Goal: Transaction & Acquisition: Book appointment/travel/reservation

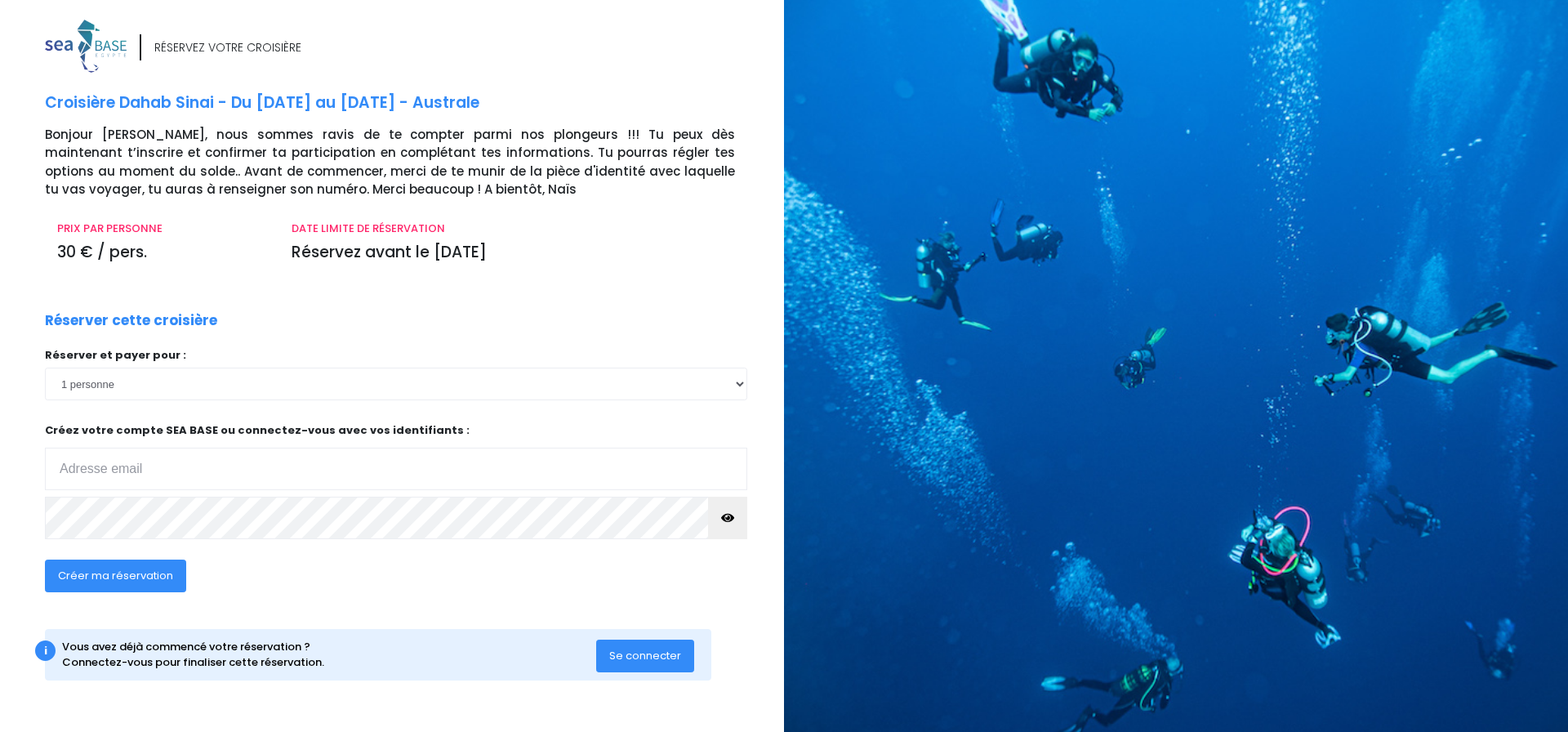
type input "houpert.rene@orange.fr"
click at [724, 517] on icon "button" at bounding box center [727, 517] width 13 height 0
click at [145, 570] on span "Créer ma réservation" at bounding box center [115, 575] width 115 height 16
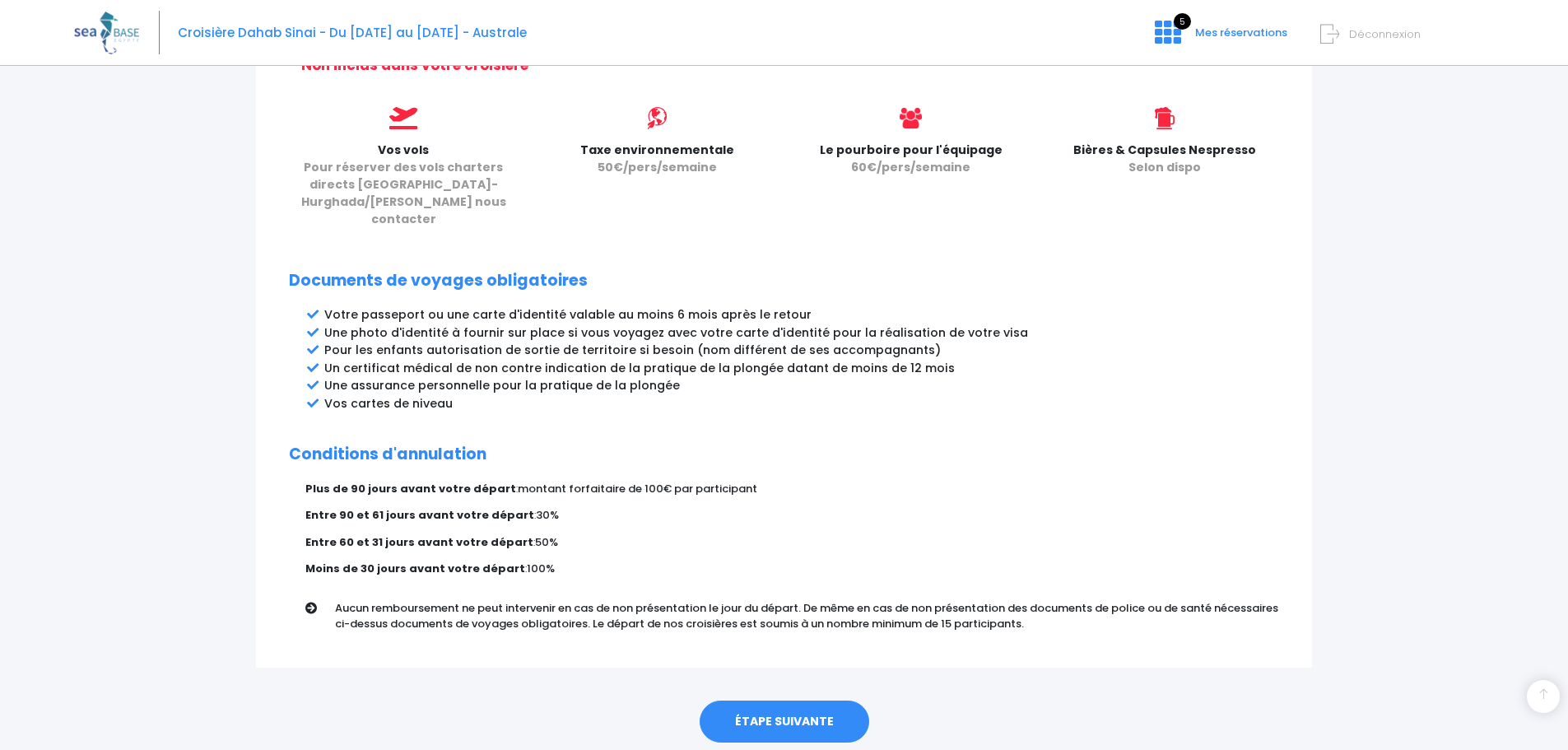
scroll to position [739, 0]
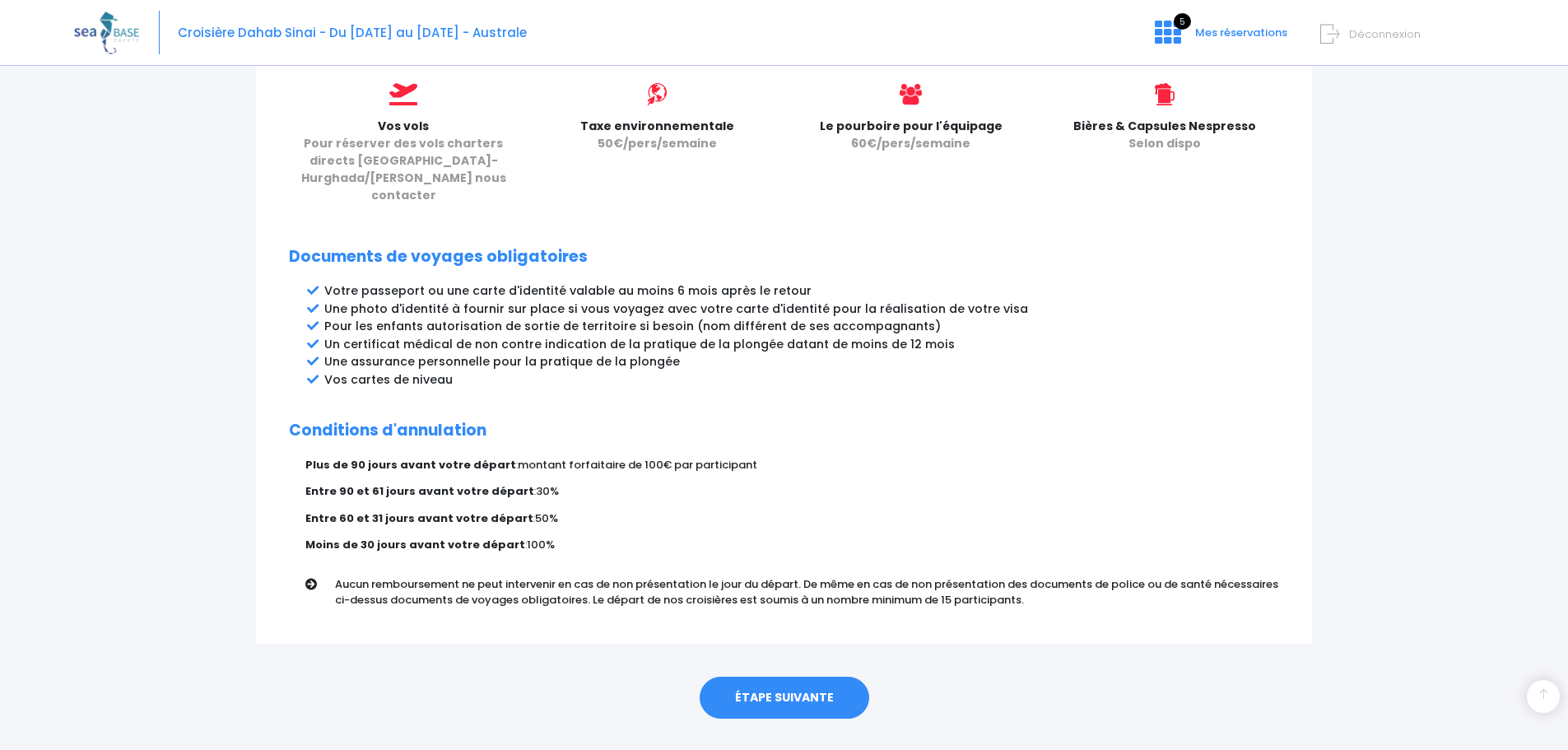
click at [824, 676] on link "ÉTAPE SUIVANTE" at bounding box center [784, 697] width 169 height 43
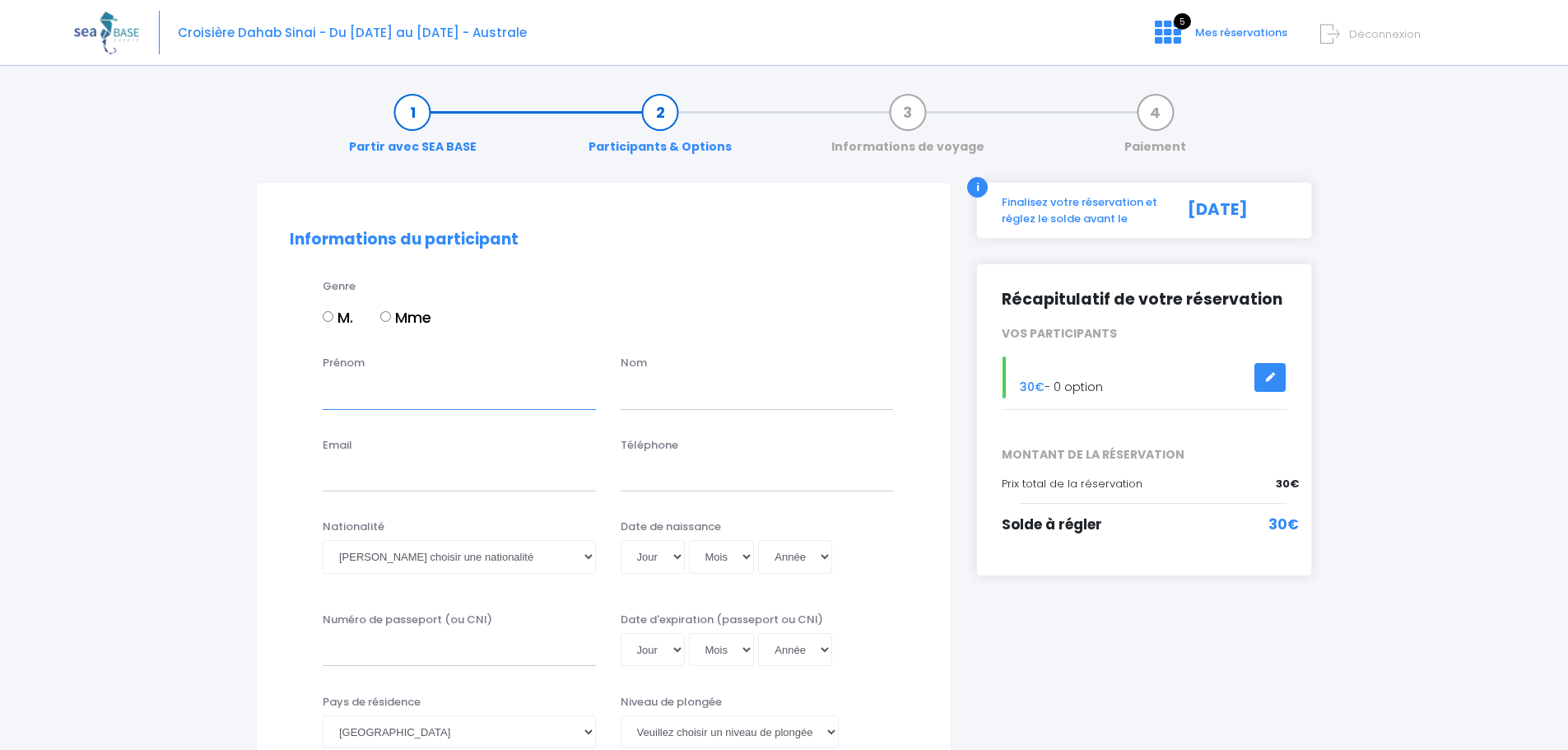
click at [355, 388] on input "Prénom" at bounding box center [459, 392] width 273 height 33
type input "Rene"
type input "Houpert"
type input "ccdiff@orange.fr"
type input "0670340667"
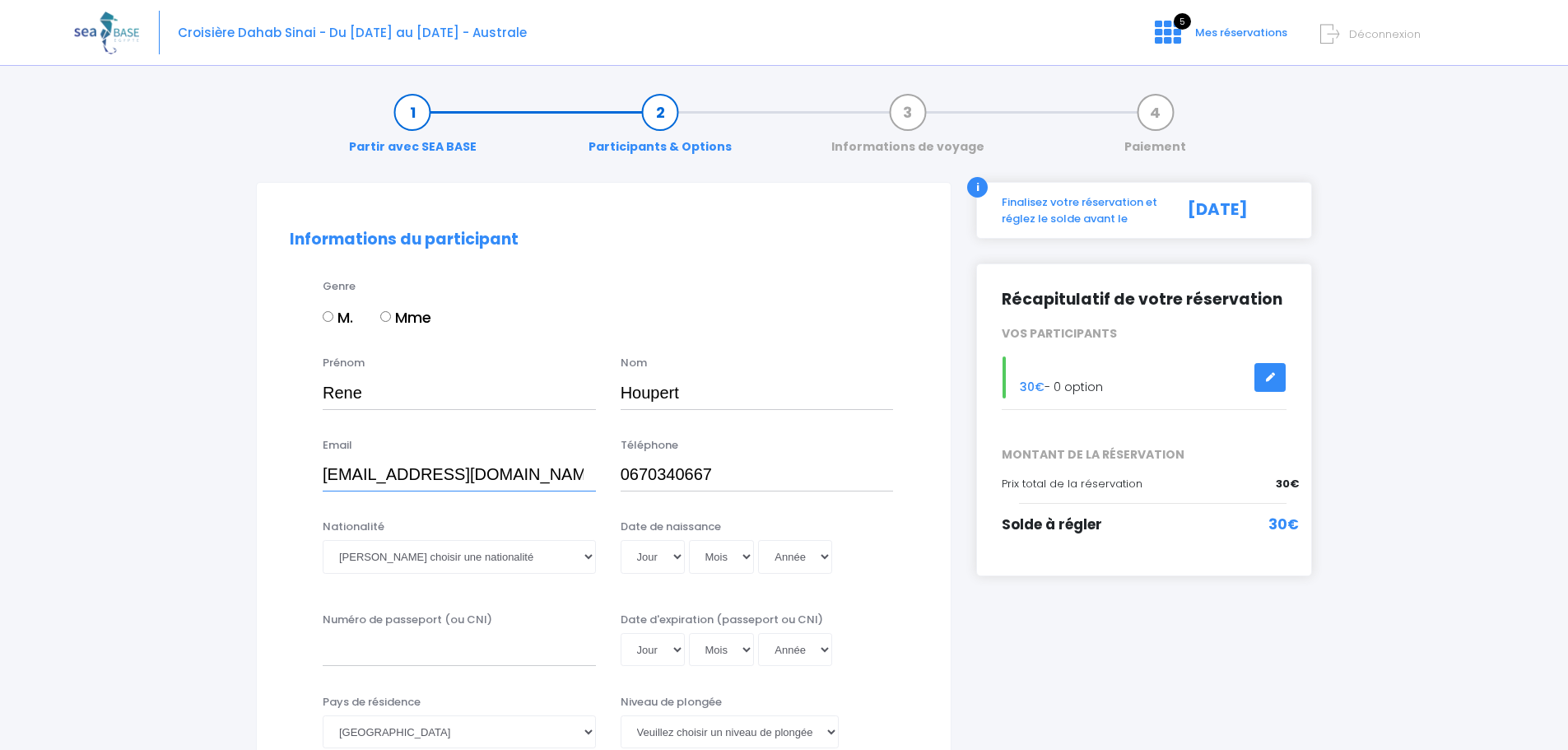
click at [362, 471] on input "ccdiff@orange.fr" at bounding box center [459, 474] width 273 height 33
type input "[EMAIL_ADDRESS][DOMAIN_NAME]"
click at [328, 321] on input "M." at bounding box center [328, 315] width 10 height 10
radio input "true"
click at [586, 556] on select "Veuillez choisir une nationalité [DEMOGRAPHIC_DATA] Algerienne Allemande [GEOGR…" at bounding box center [459, 556] width 273 height 33
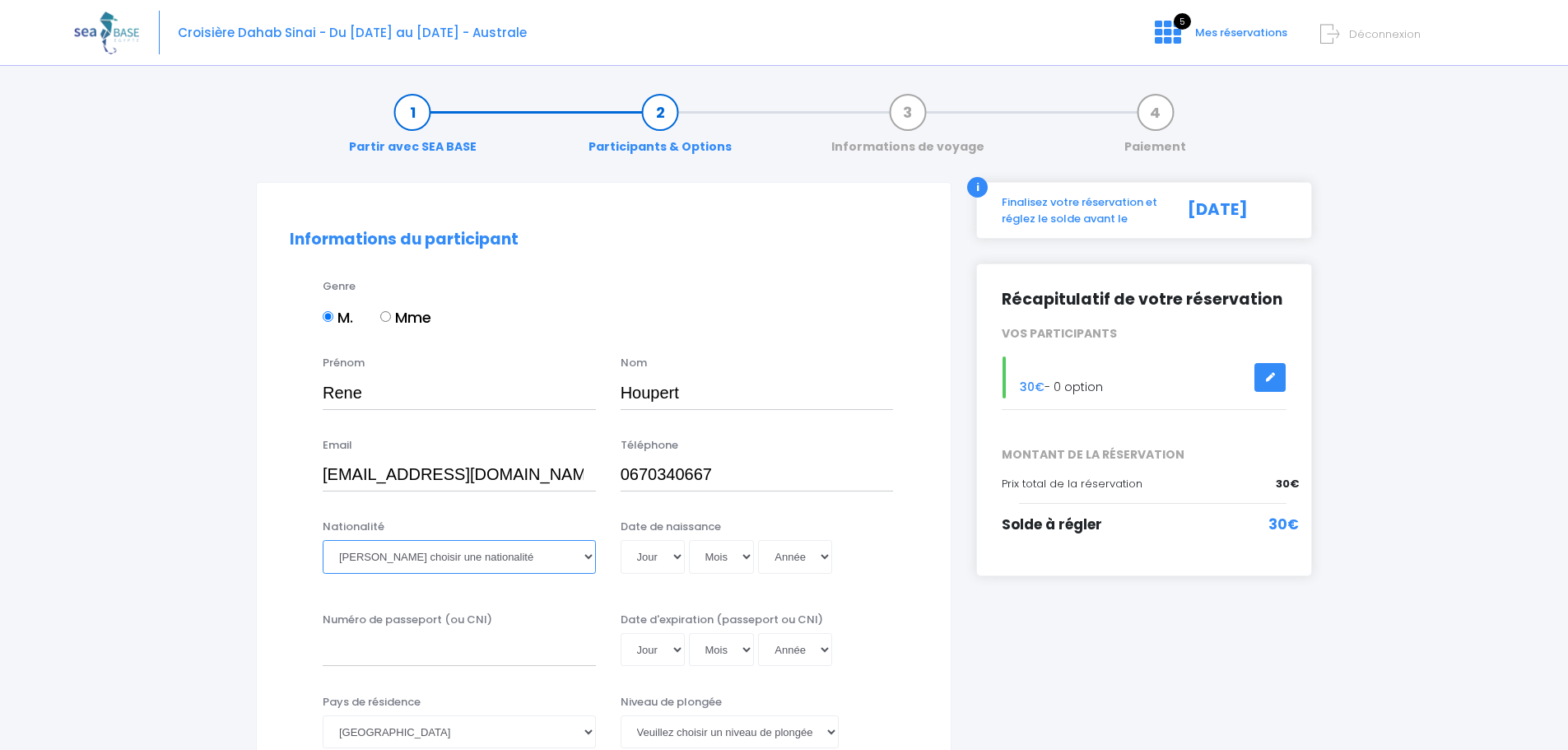
select select "Française"
click at [323, 540] on select "Veuillez choisir une nationalité [DEMOGRAPHIC_DATA] Algerienne Allemande [GEOGR…" at bounding box center [459, 556] width 273 height 33
click at [677, 550] on select "Jour 01 02 03 04 05 06 07 08 09 10 11 12 13 14 15 16 17 18 19 20 21 22 23 24 25…" at bounding box center [653, 556] width 64 height 33
select select "27"
click at [621, 540] on select "Jour 01 02 03 04 05 06 07 08 09 10 11 12 13 14 15 16 17 18 19 20 21 22 23 24 25…" at bounding box center [653, 556] width 64 height 33
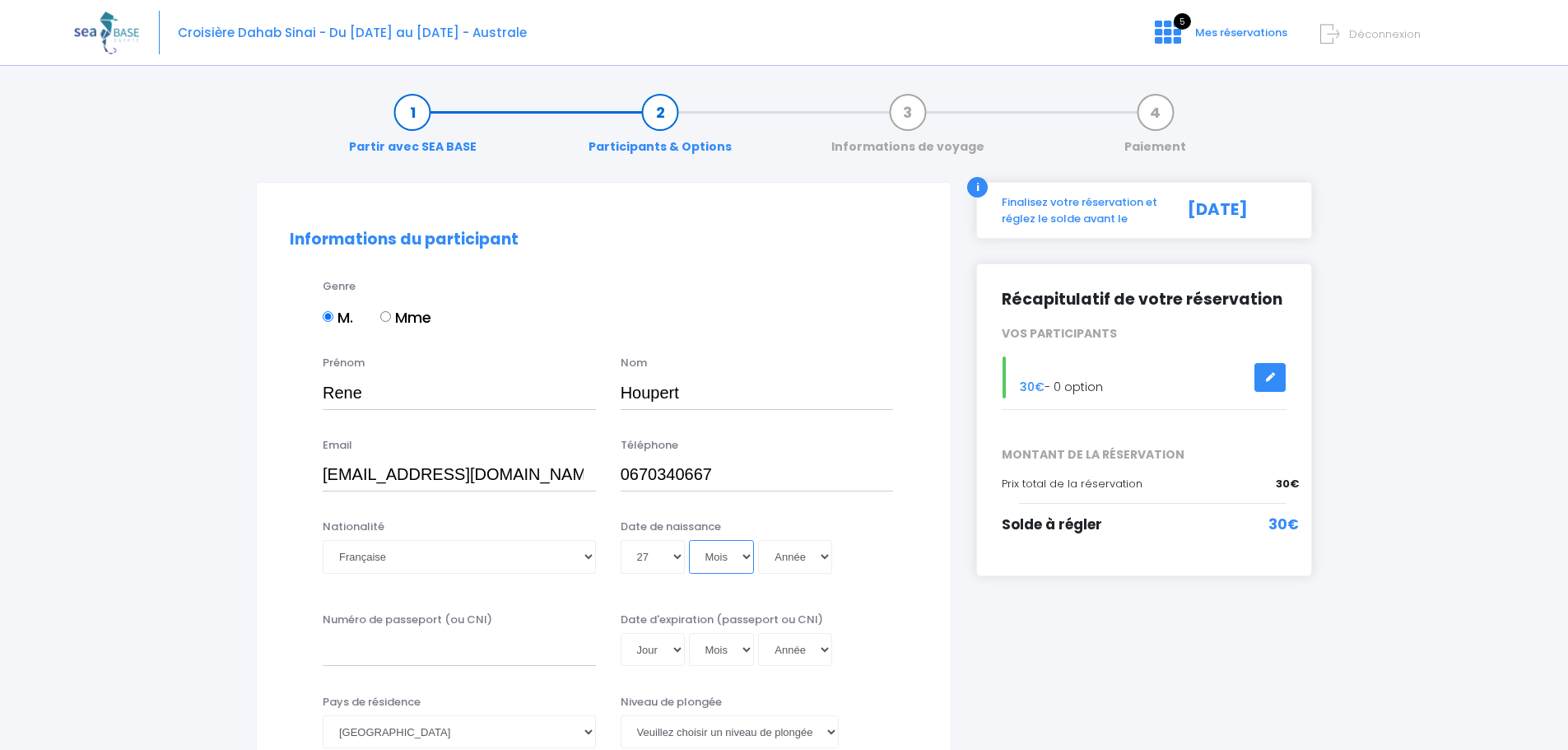
click at [740, 558] on select "Mois 01 02 03 04 05 06 07 08 09 10 11 12" at bounding box center [722, 556] width 66 height 33
select select "12"
click at [689, 540] on select "Mois 01 02 03 04 05 06 07 08 09 10 11 12" at bounding box center [722, 556] width 66 height 33
click at [819, 557] on select "Année 2045 2044 2043 2042 2041 2040 2039 2038 2037 2036 2035 2034 2033 2032 203…" at bounding box center [794, 556] width 74 height 33
select select "1962"
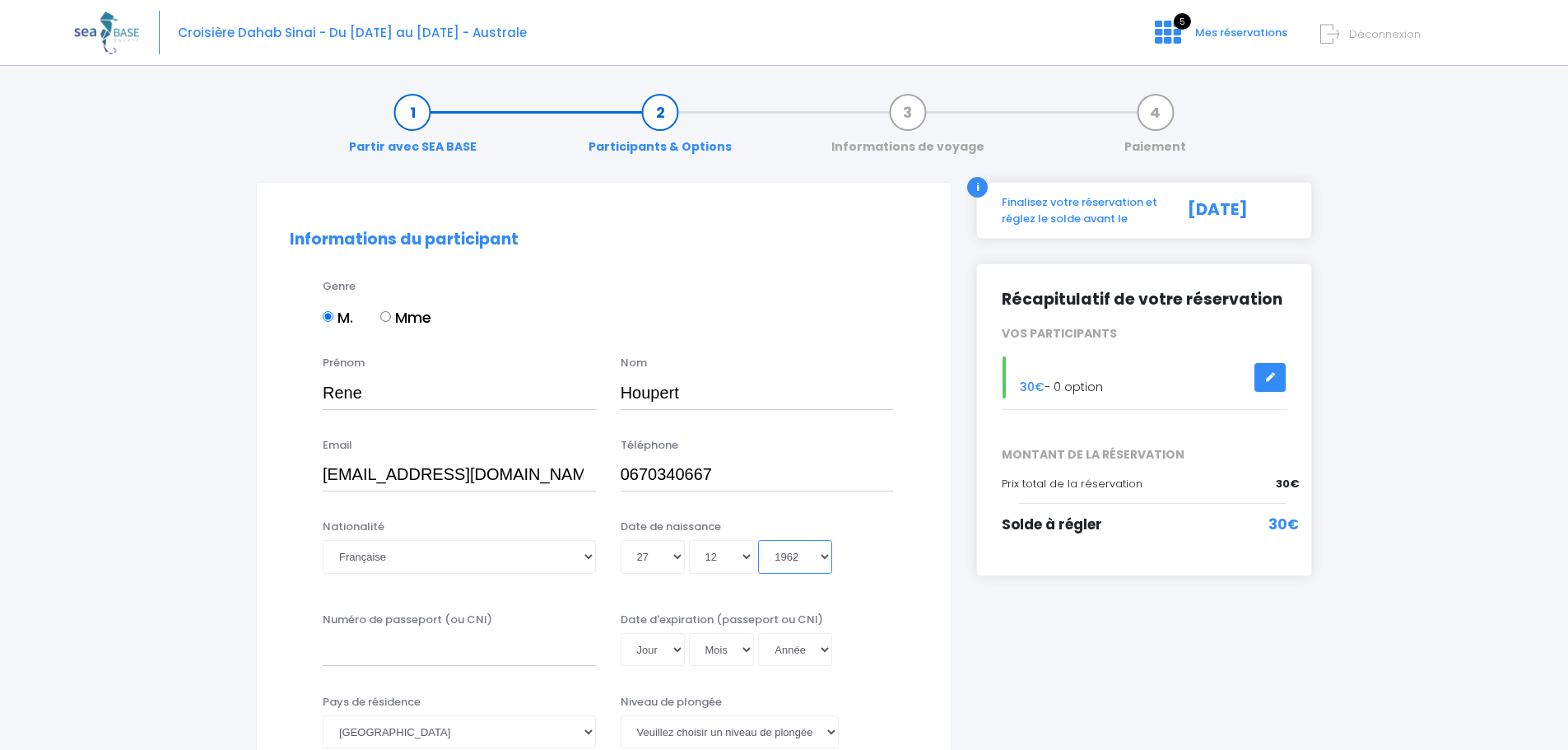
click at [758, 540] on select "Année 2045 2044 2043 2042 2041 2040 2039 2038 2037 2036 2035 2034 2033 2032 203…" at bounding box center [794, 556] width 74 height 33
type input "1962-12-27"
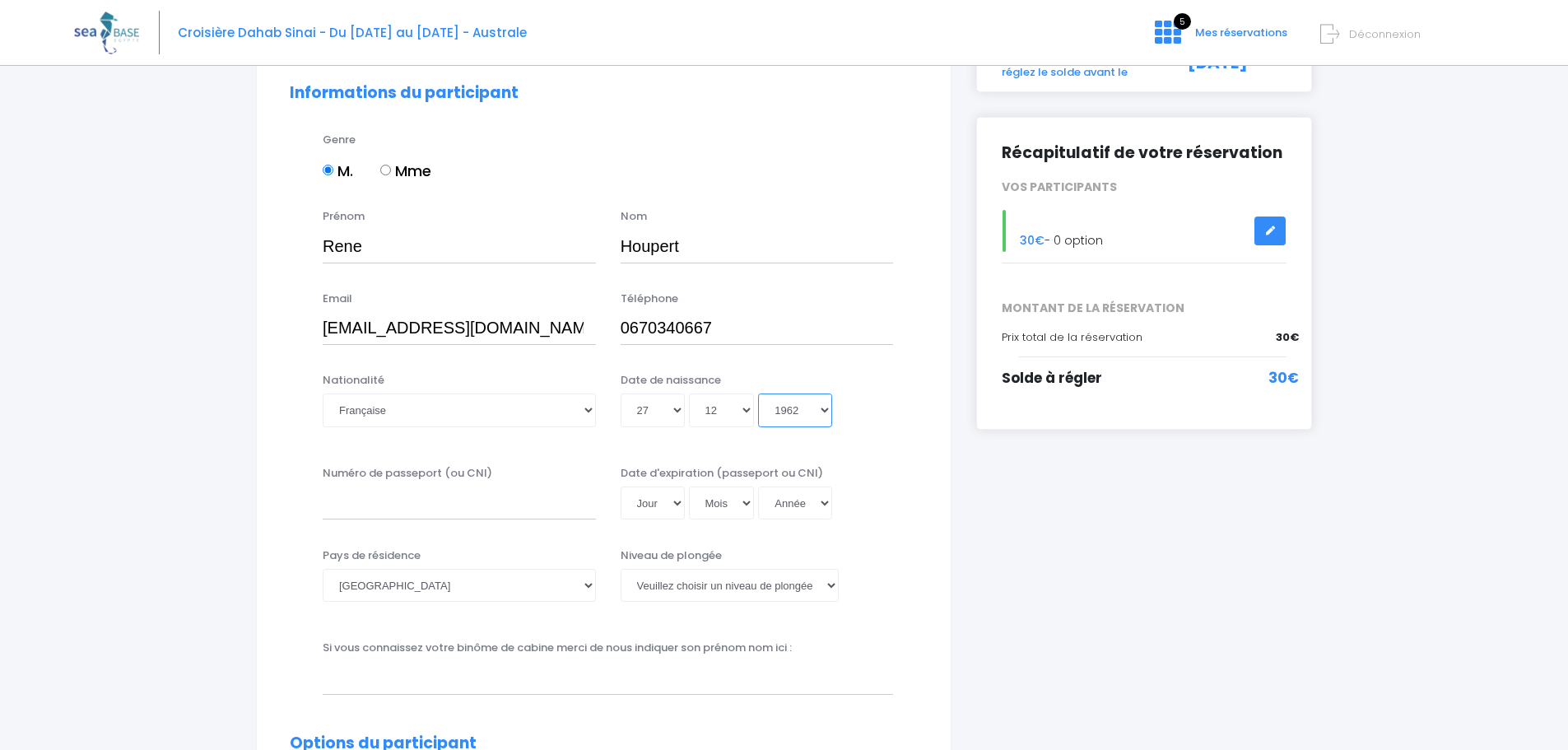
scroll to position [154, 0]
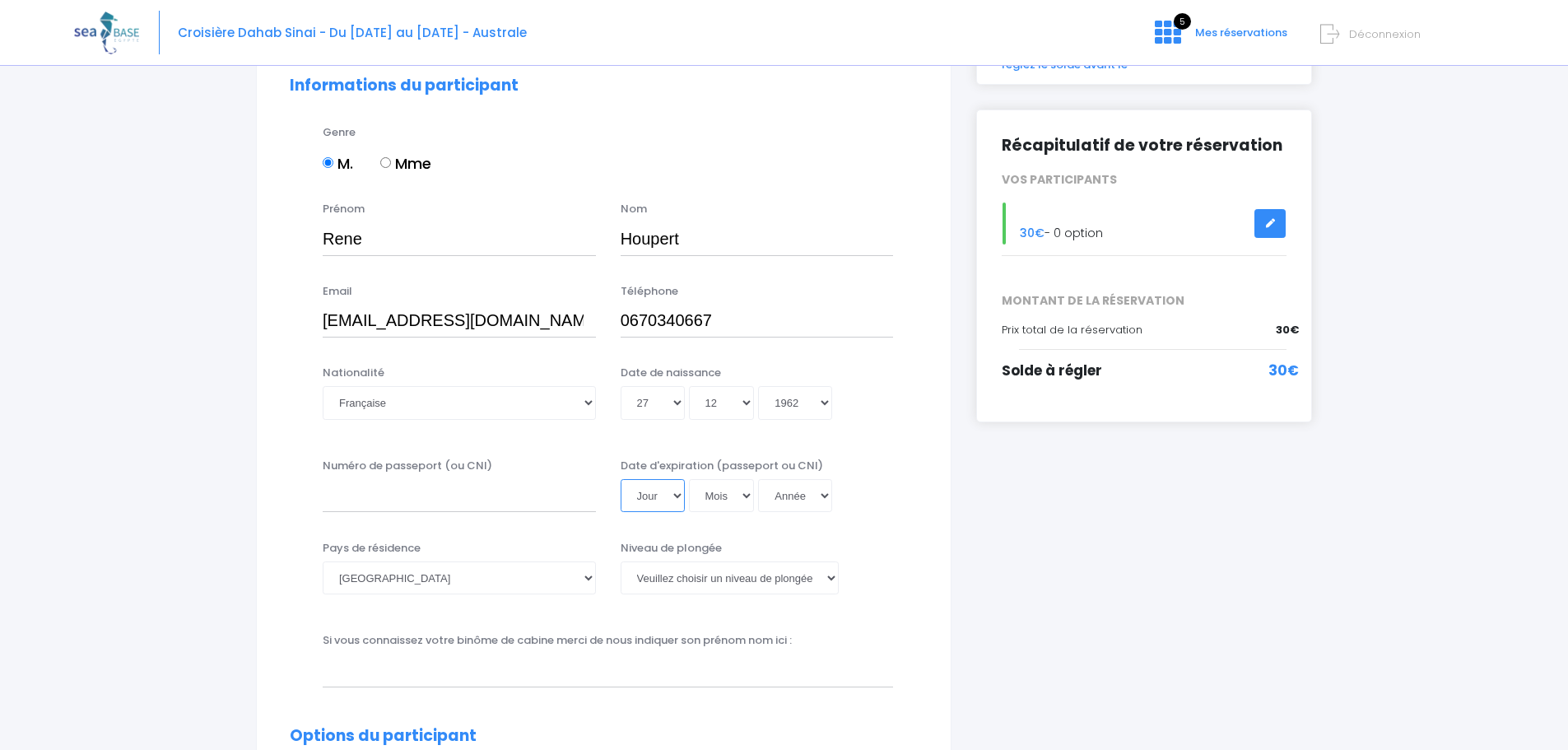
click at [673, 497] on select "Jour 01 02 03 04 05 06 07 08 09 10 11 12 13 14 15 16 17 18 19 20 21 22 23 24 25…" at bounding box center [653, 495] width 64 height 33
click at [674, 506] on select "Jour 01 02 03 04 05 06 07 08 09 10 11 12 13 14 15 16 17 18 19 20 21 22 23 24 25…" at bounding box center [653, 495] width 64 height 33
click at [394, 491] on input "Numéro de passeport (ou CNI)" at bounding box center [459, 495] width 273 height 33
type input "18CC66173"
click at [673, 495] on select "Jour 01 02 03 04 05 06 07 08 09 10 11 12 13 14 15 16 17 18 19 20 21 22 23 24 25…" at bounding box center [653, 495] width 64 height 33
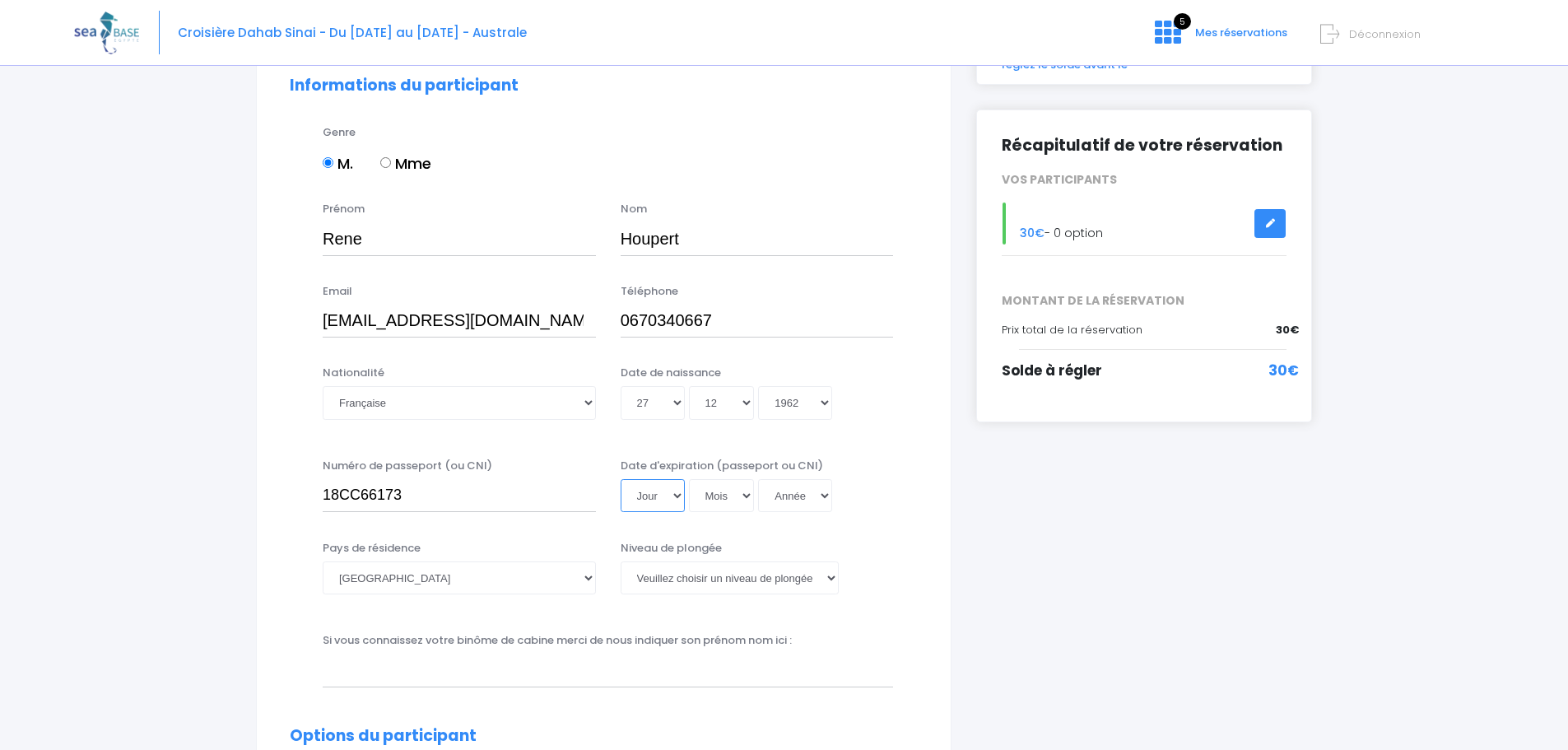
select select "12"
click at [621, 479] on select "Jour 01 02 03 04 05 06 07 08 09 10 11 12 13 14 15 16 17 18 19 20 21 22 23 24 25…" at bounding box center [653, 495] width 64 height 33
click at [744, 497] on select "Mois 01 02 03 04 05 06 07 08 09 10 11 12" at bounding box center [722, 495] width 66 height 33
select select "03"
click at [689, 479] on select "Mois 01 02 03 04 05 06 07 08 09 10 11 12" at bounding box center [722, 495] width 66 height 33
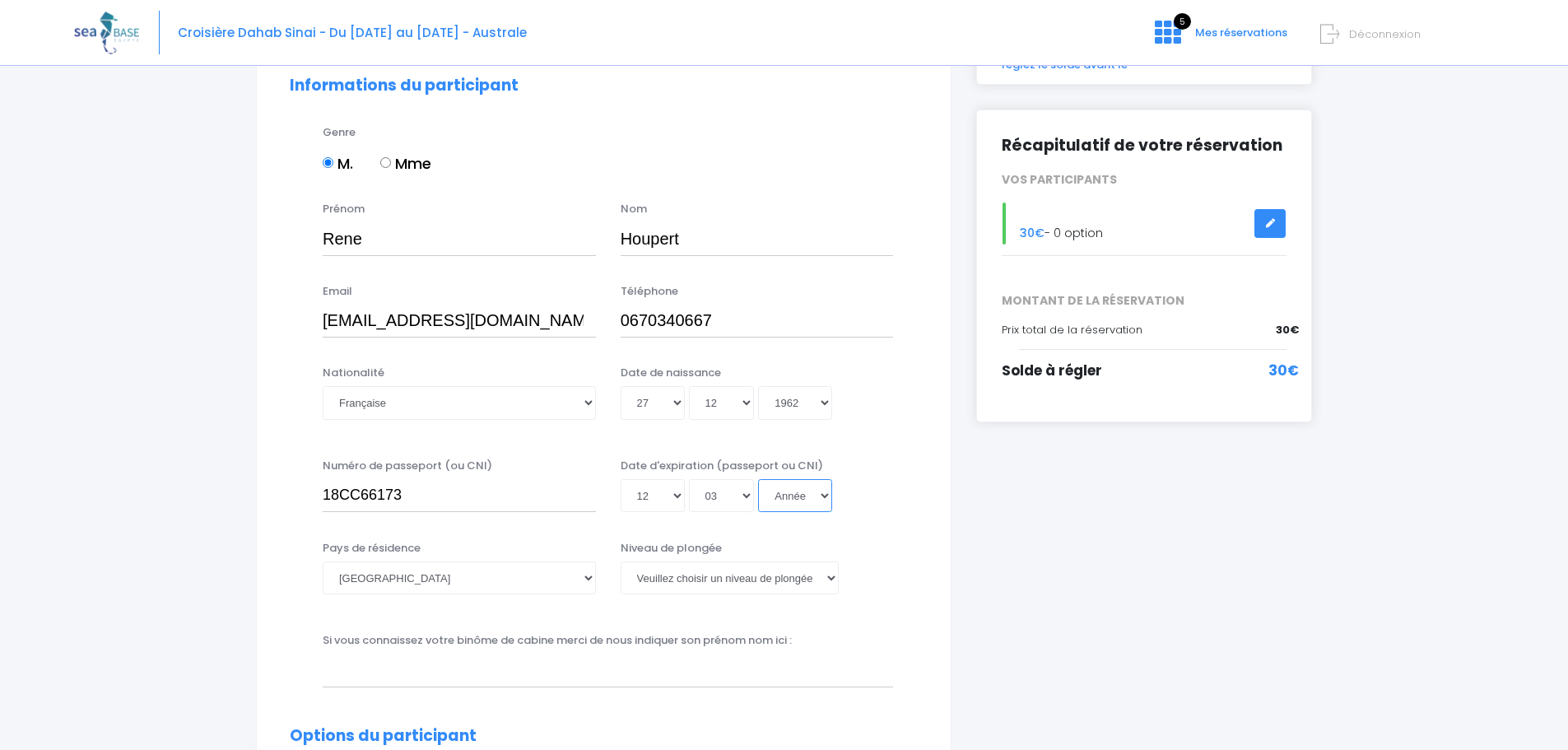
click at [813, 503] on select "Année 2045 2044 2043 2042 2041 2040 2039 2038 2037 2036 2035 2034 2033 2032 203…" at bounding box center [794, 495] width 74 height 33
select select "2028"
click at [758, 479] on select "Année 2045 2044 2043 2042 2041 2040 2039 2038 2037 2036 2035 2034 2033 2032 203…" at bounding box center [794, 495] width 74 height 33
type input "2028-03-12"
click at [828, 577] on select "Veuillez choisir un niveau de plongée Non plongeur Junior OW diver Adventure OW…" at bounding box center [729, 577] width 218 height 33
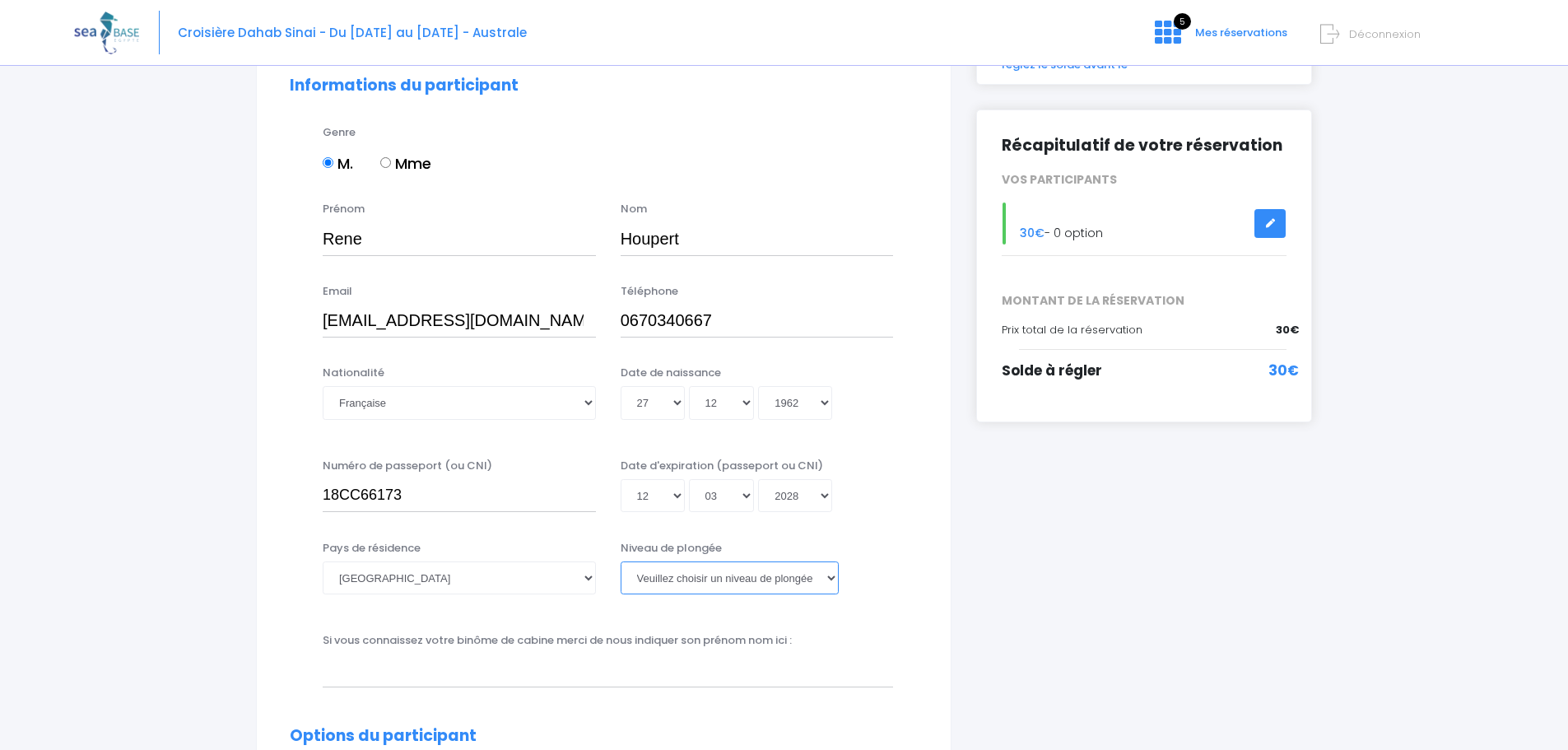
select select "N4"
click at [621, 561] on select "Veuillez choisir un niveau de plongée Non plongeur Junior OW diver Adventure OW…" at bounding box center [729, 577] width 218 height 33
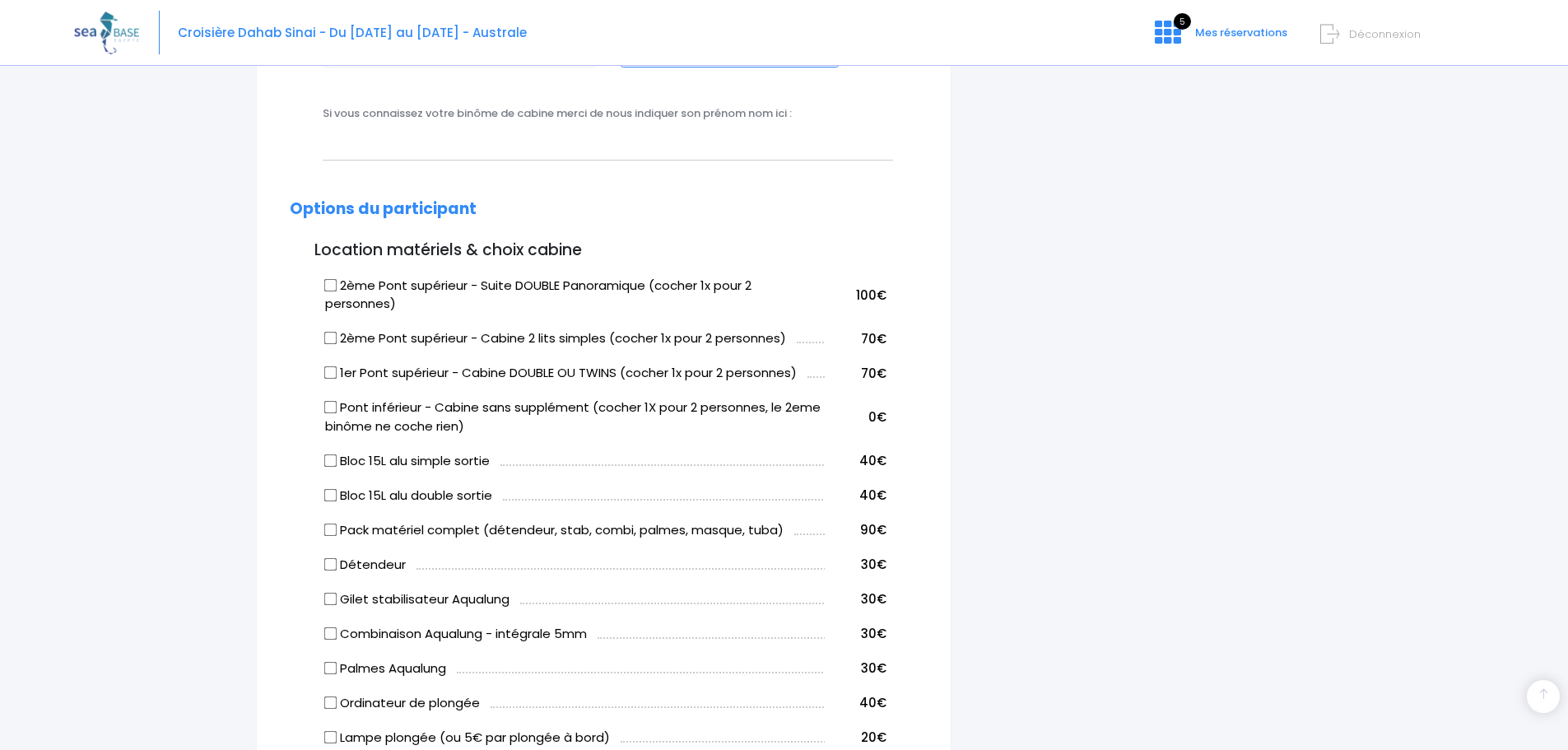
scroll to position [713, 0]
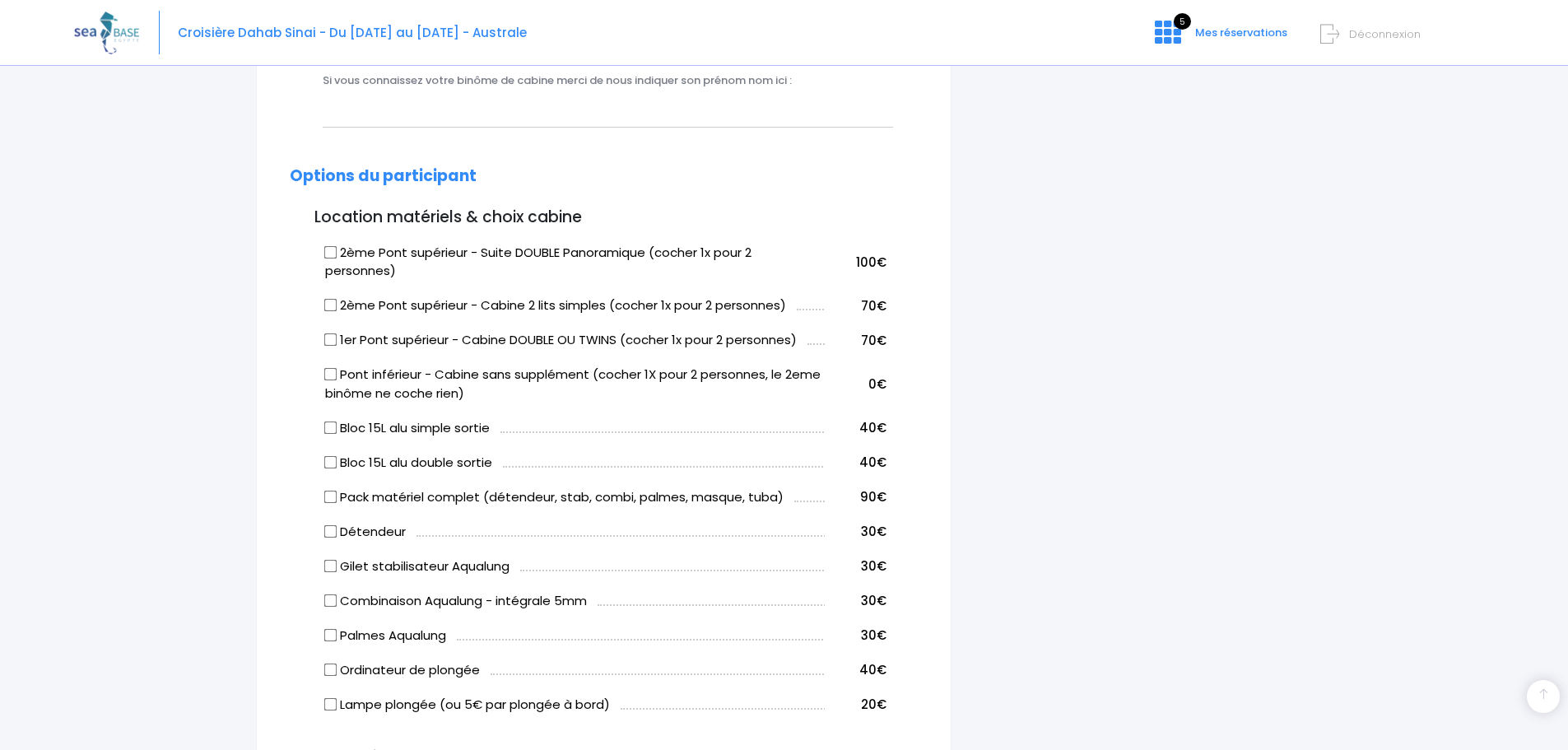
click at [328, 427] on input "Bloc 15L alu simple sortie" at bounding box center [331, 427] width 13 height 13
checkbox input "true"
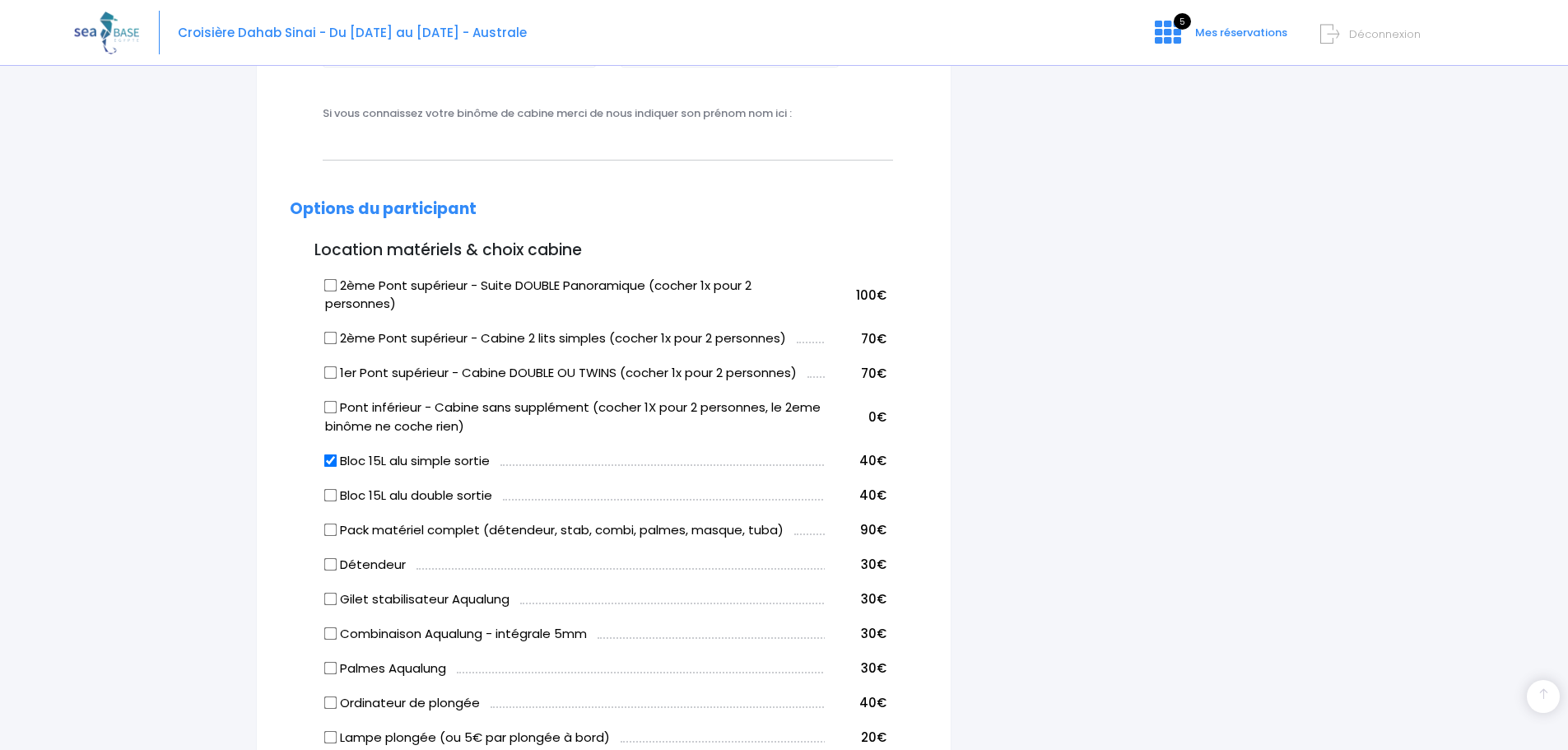
click at [328, 336] on input "2ème Pont supérieur - Cabine 2 lits simples (cocher 1x pour 2 personnes)" at bounding box center [331, 338] width 13 height 13
checkbox input "true"
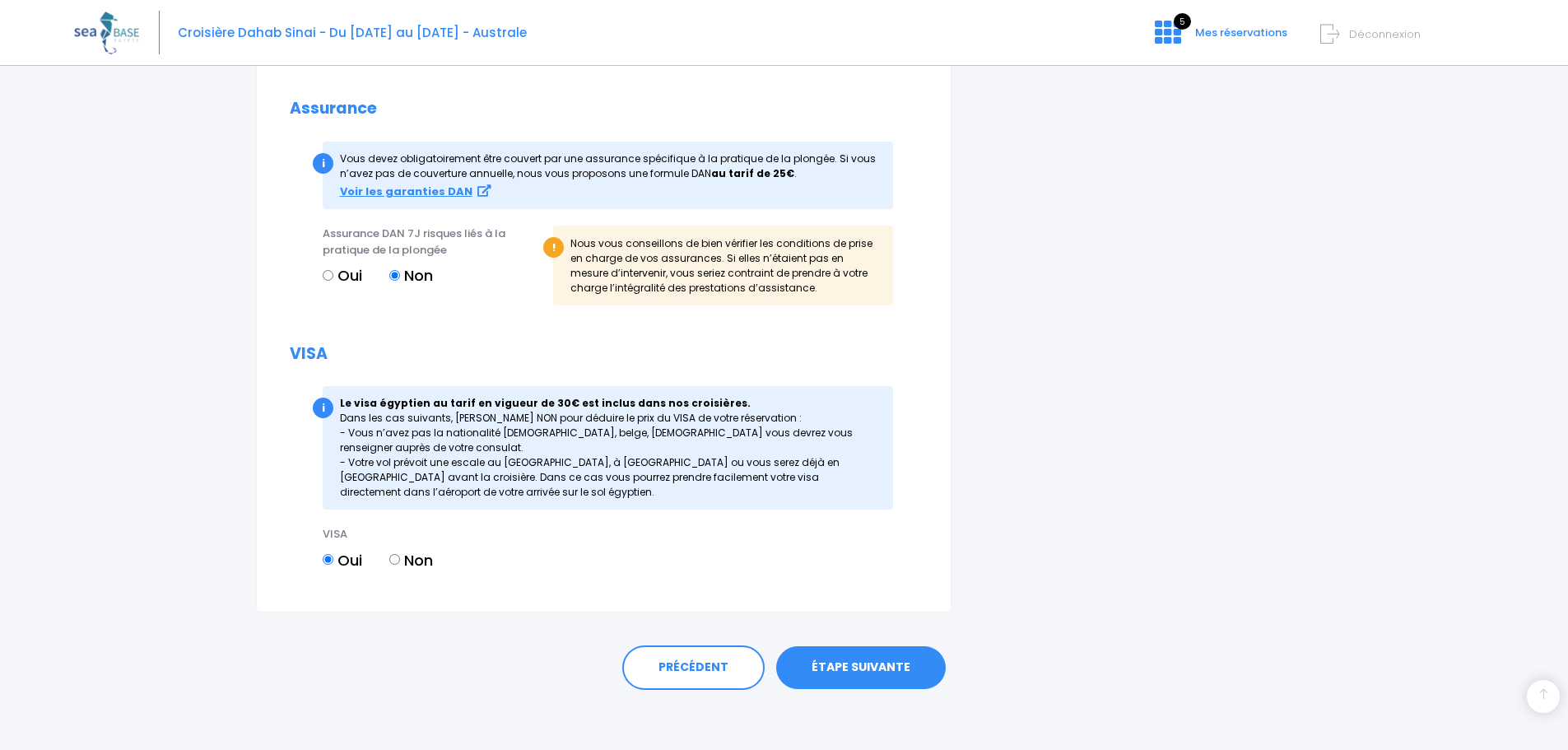
scroll to position [1736, 0]
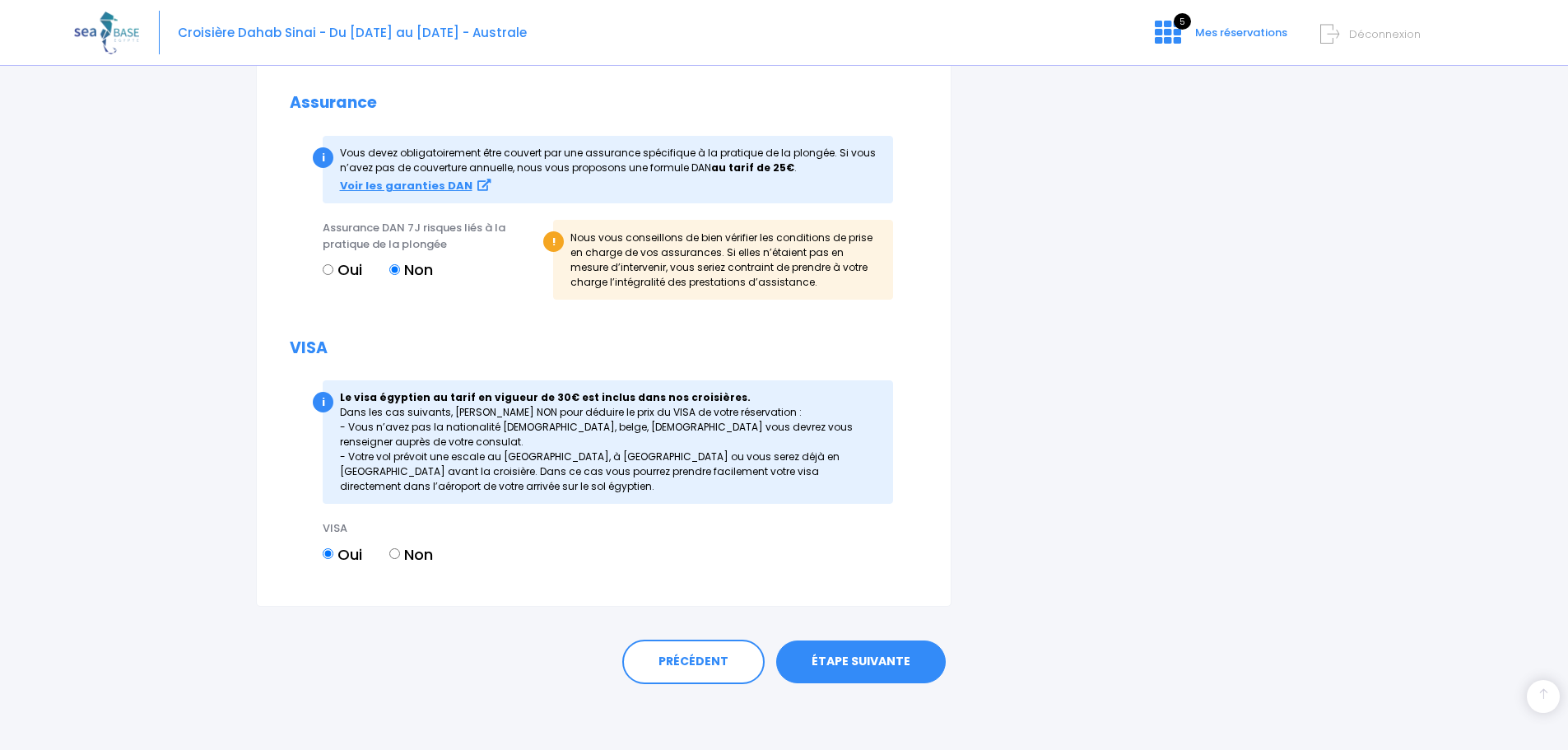
click at [873, 653] on link "ÉTAPE SUIVANTE" at bounding box center [861, 661] width 169 height 43
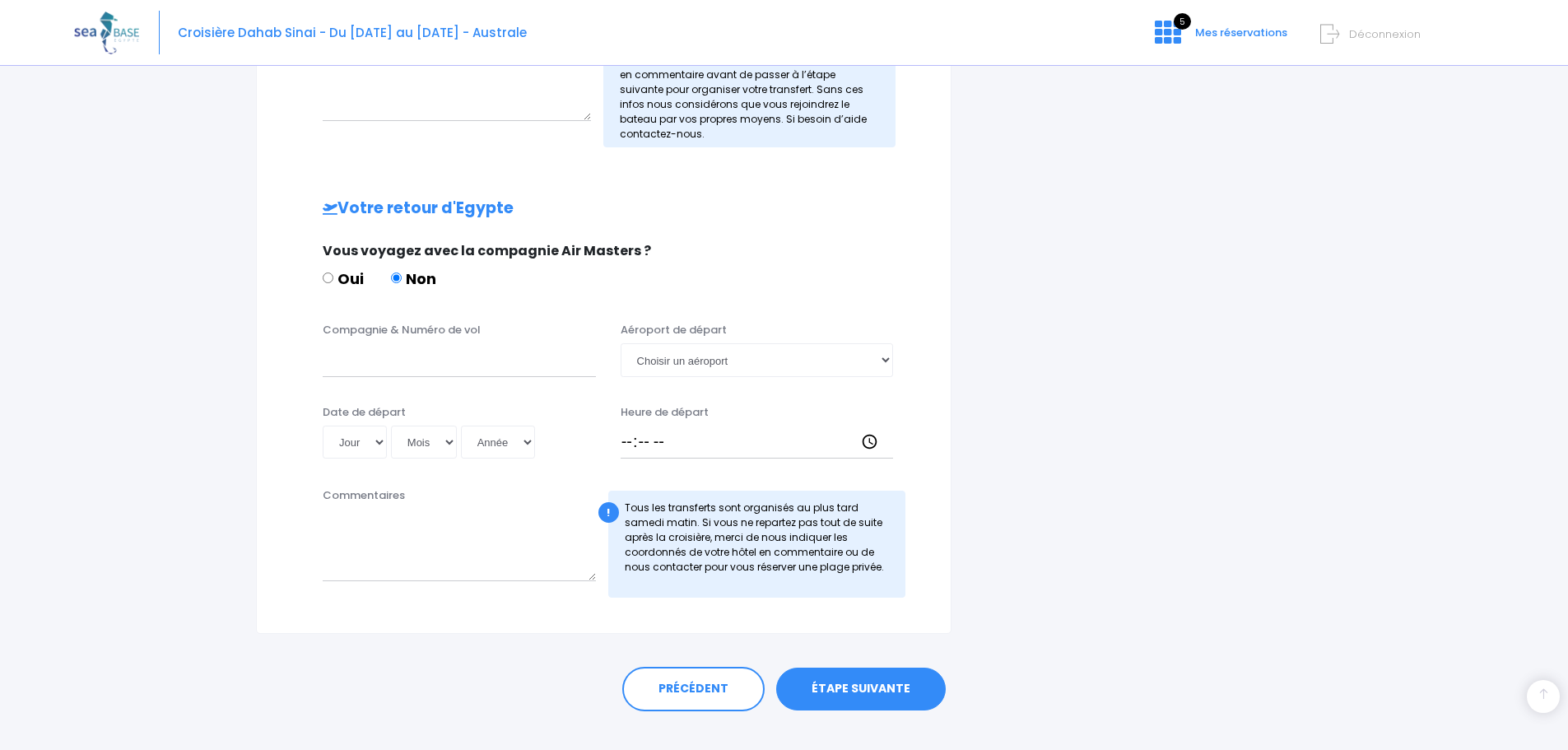
scroll to position [696, 0]
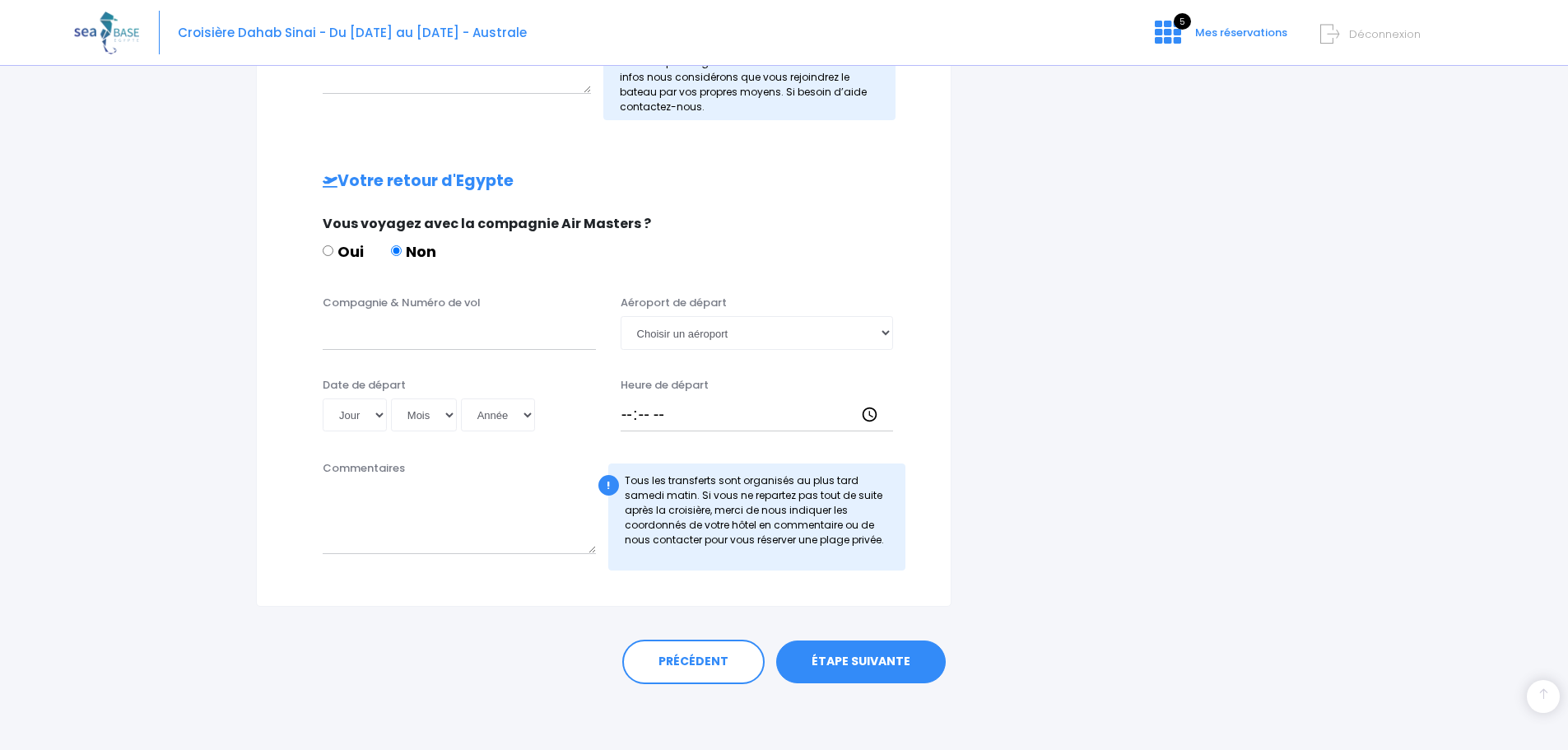
click at [856, 661] on link "ÉTAPE SUIVANTE" at bounding box center [861, 661] width 169 height 43
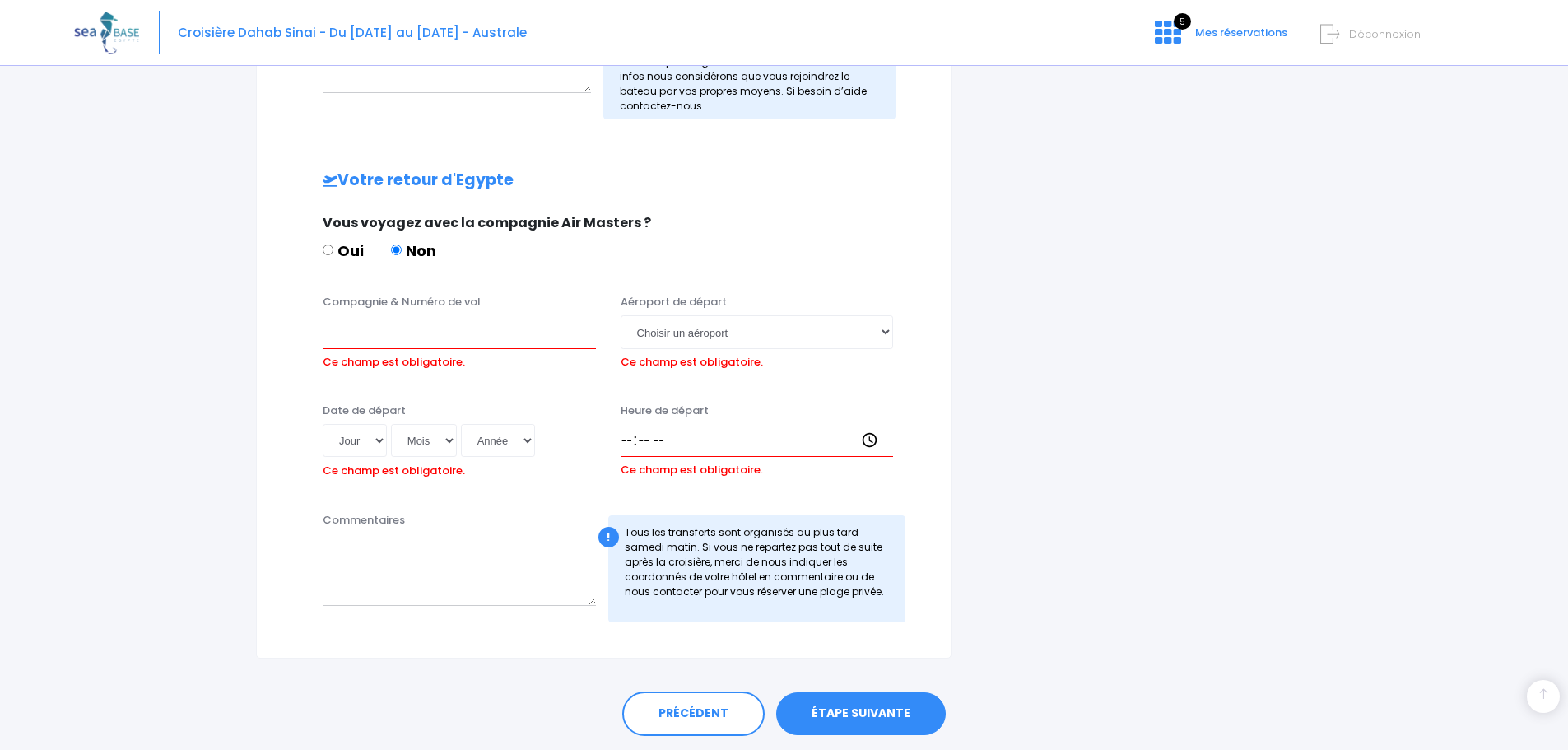
scroll to position [802, 0]
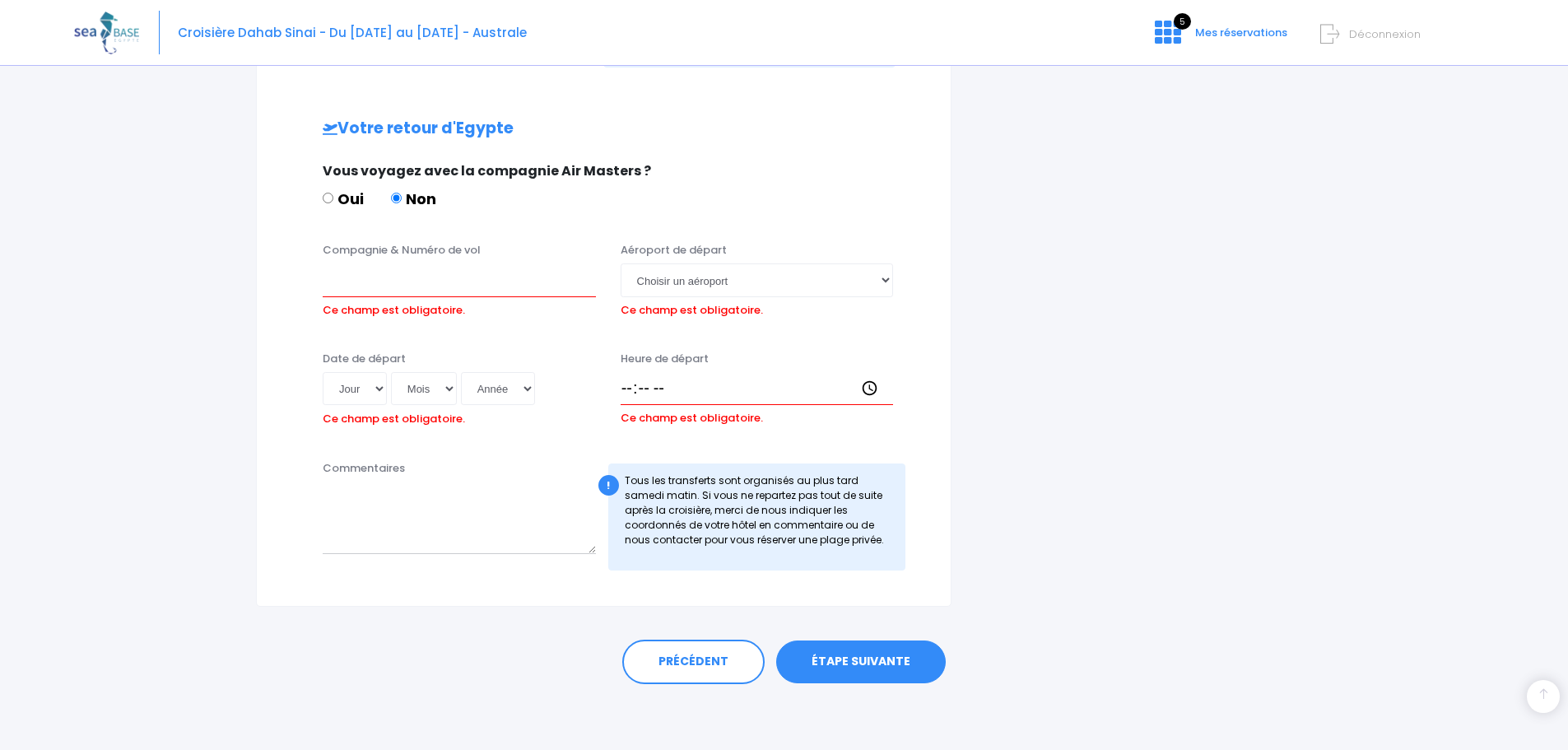
click at [853, 661] on link "ÉTAPE SUIVANTE" at bounding box center [861, 661] width 169 height 43
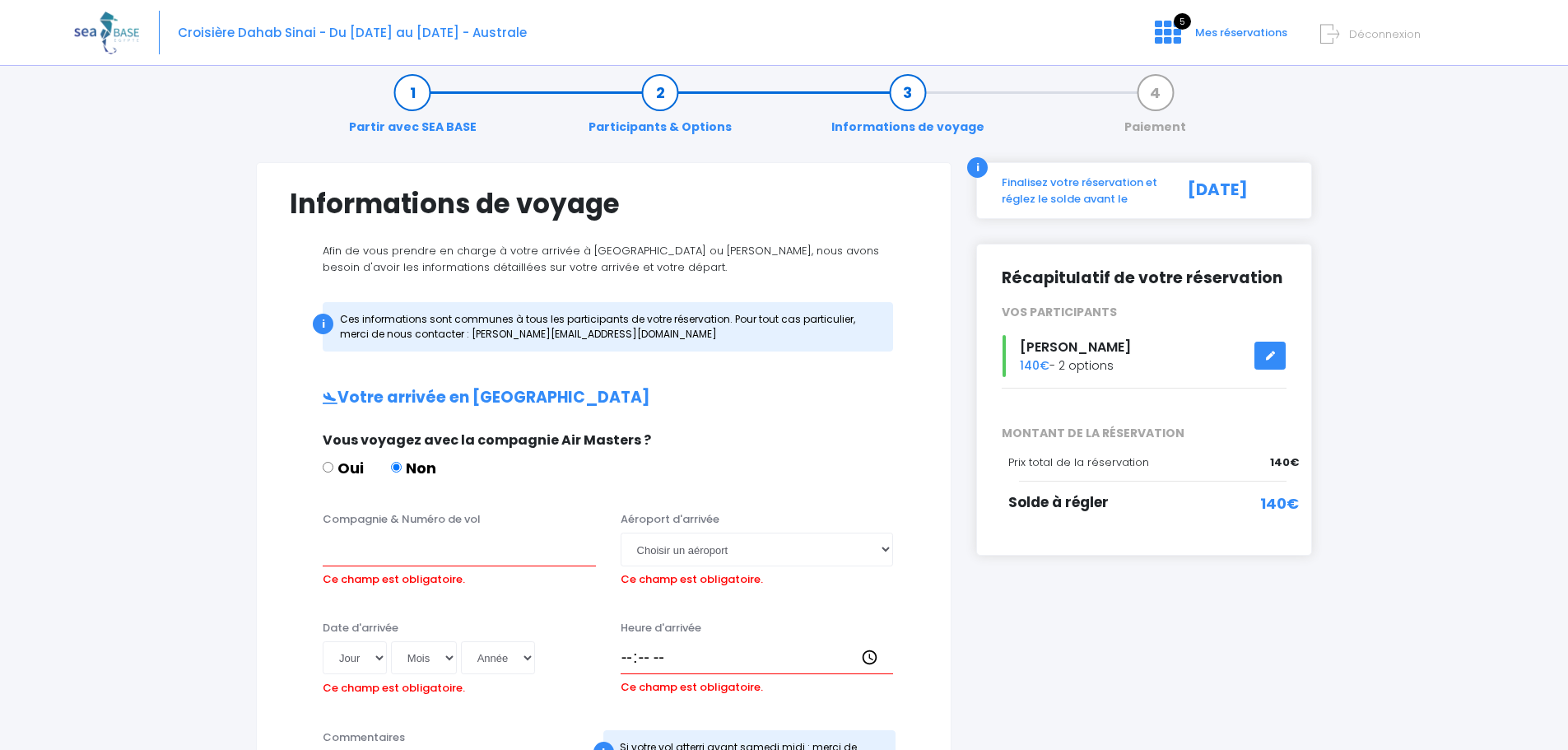
scroll to position [4, 0]
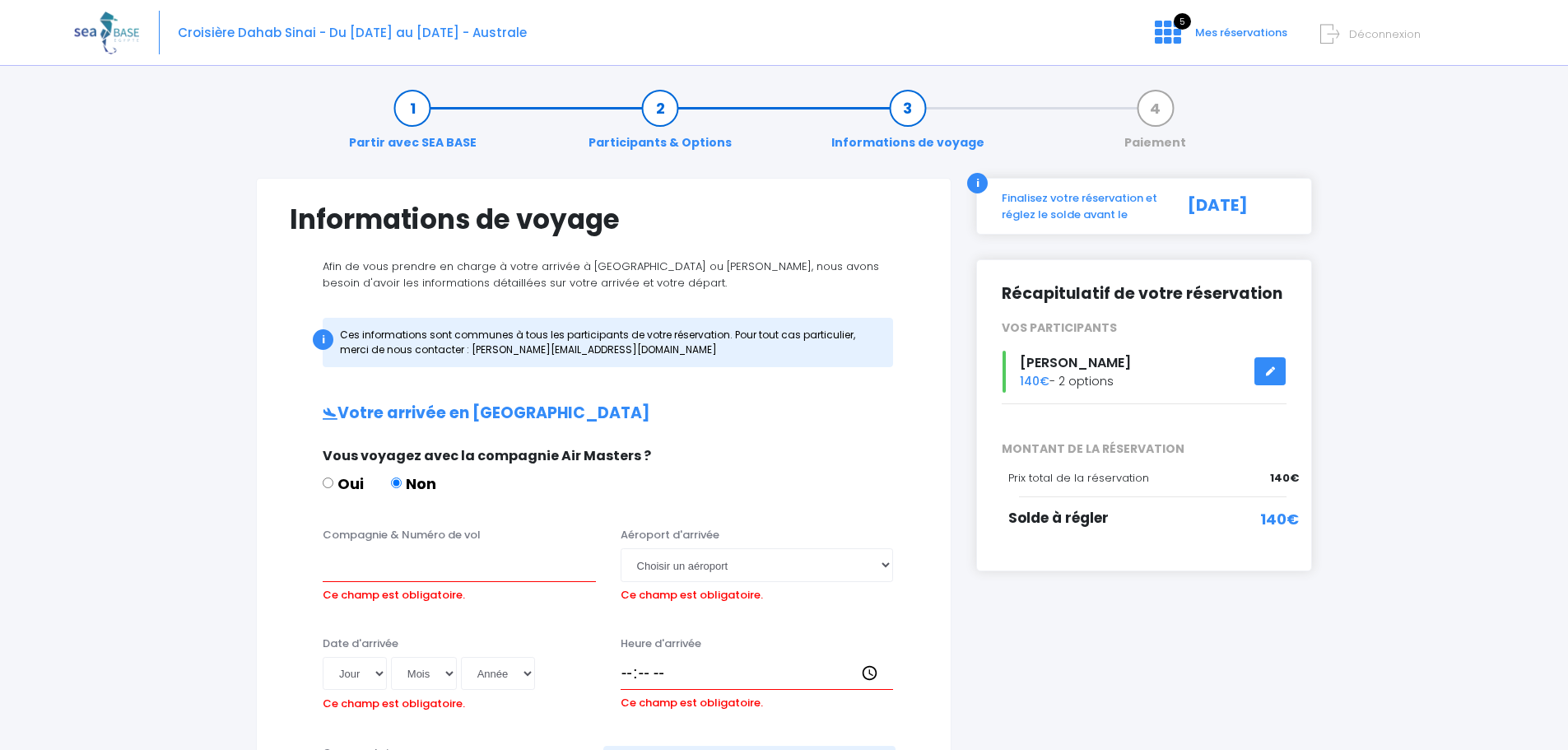
click at [1268, 371] on icon at bounding box center [1270, 371] width 11 height 0
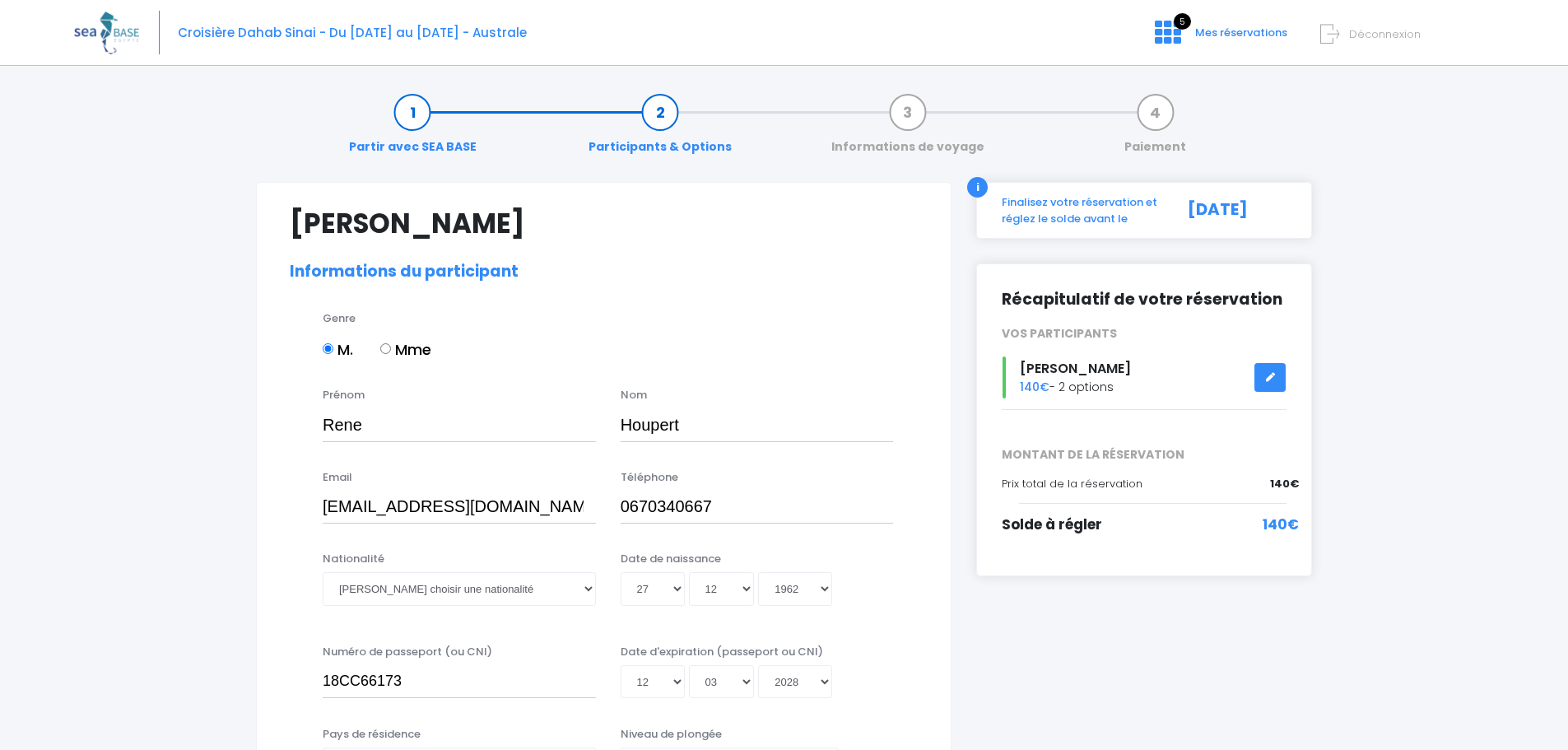
select select "N4"
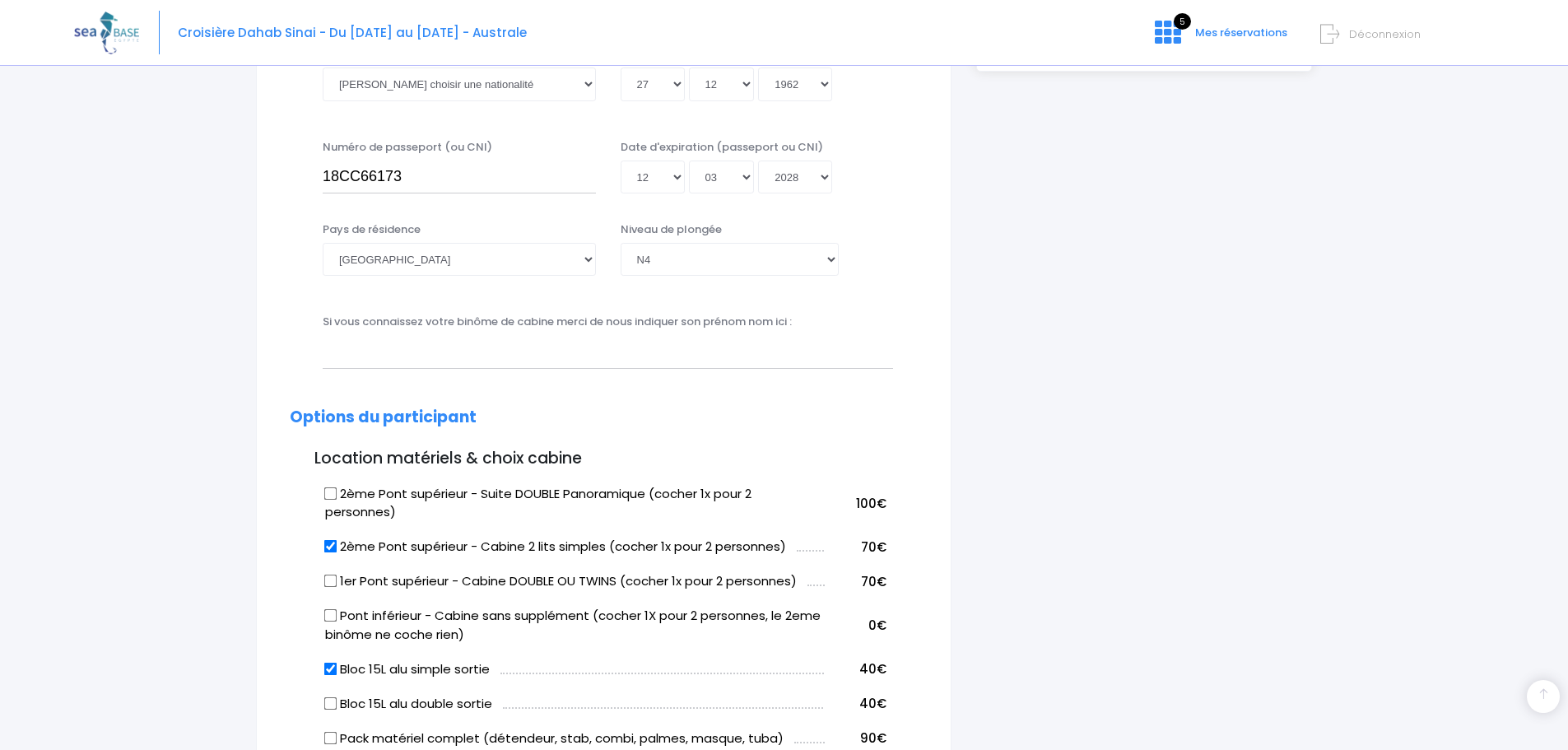
scroll to position [625, 0]
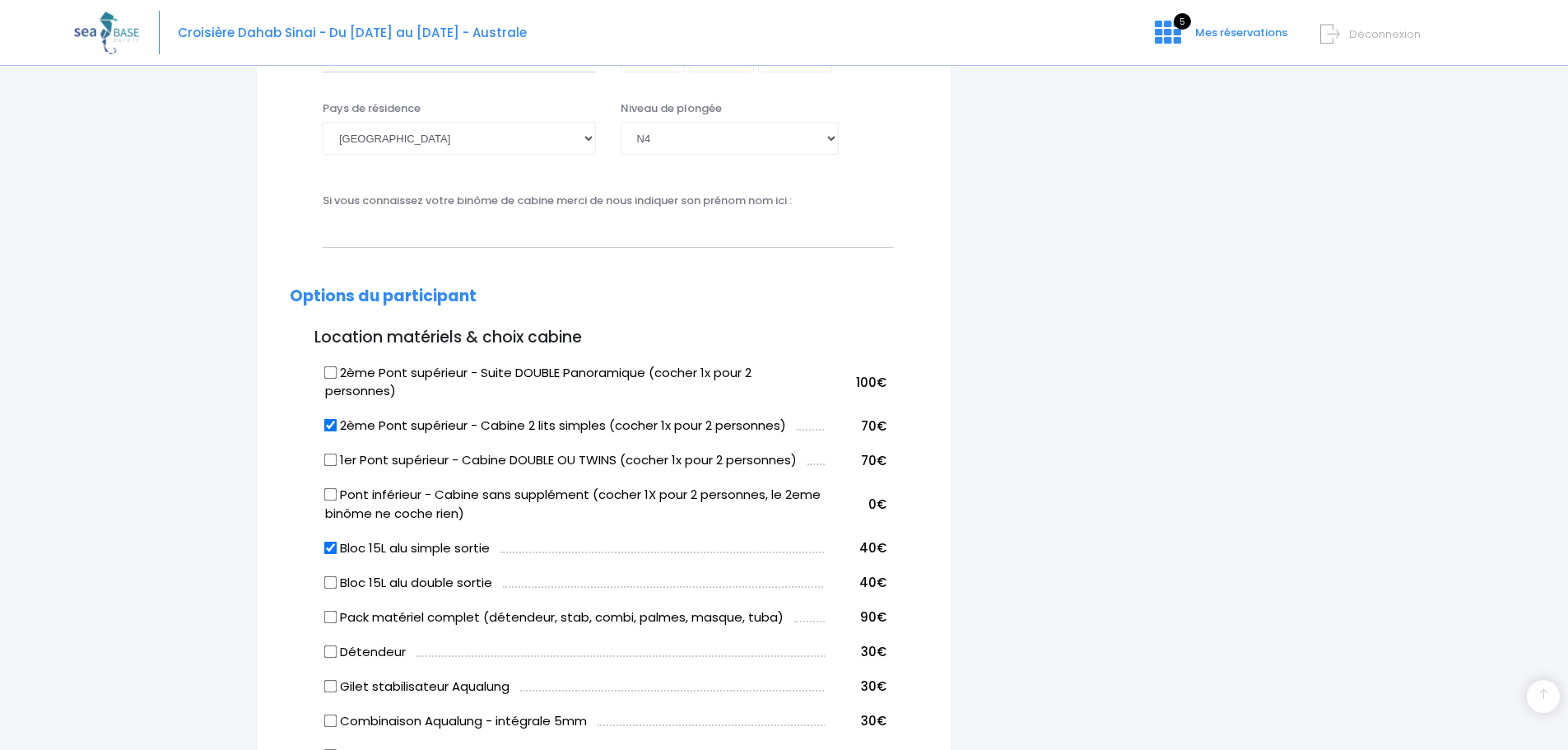
click at [810, 422] on td "2ème Pont supérieur - Cabine 2 lits simples (cocher 1x pour 2 personnes)" at bounding box center [572, 423] width 503 height 35
click at [814, 429] on td "2ème Pont supérieur - Cabine 2 lits simples (cocher 1x pour 2 personnes)" at bounding box center [572, 423] width 503 height 35
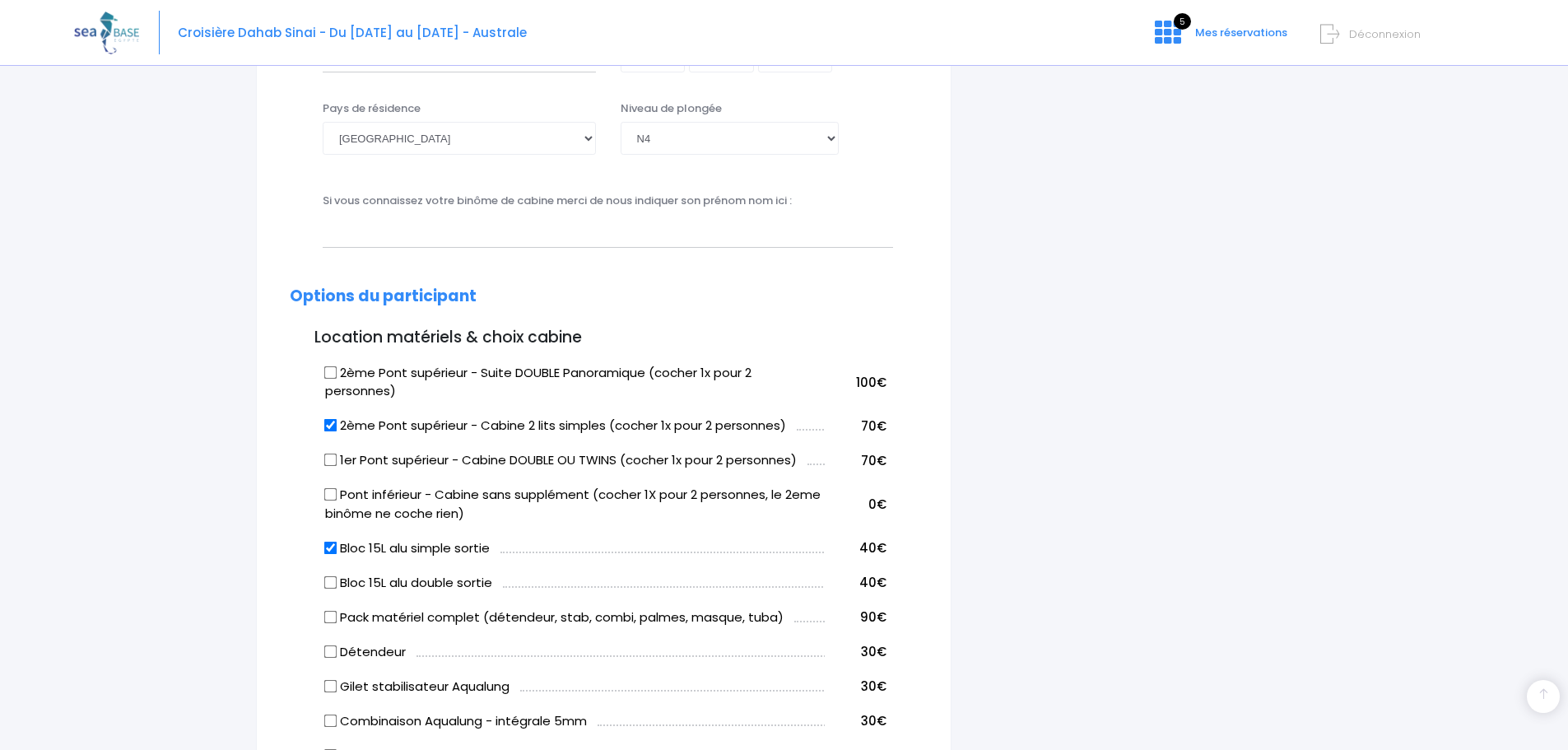
click at [874, 425] on span "70€" at bounding box center [873, 426] width 26 height 17
click at [812, 433] on td "2ème Pont supérieur - Cabine 2 lits simples (cocher 1x pour 2 personnes)" at bounding box center [572, 423] width 503 height 35
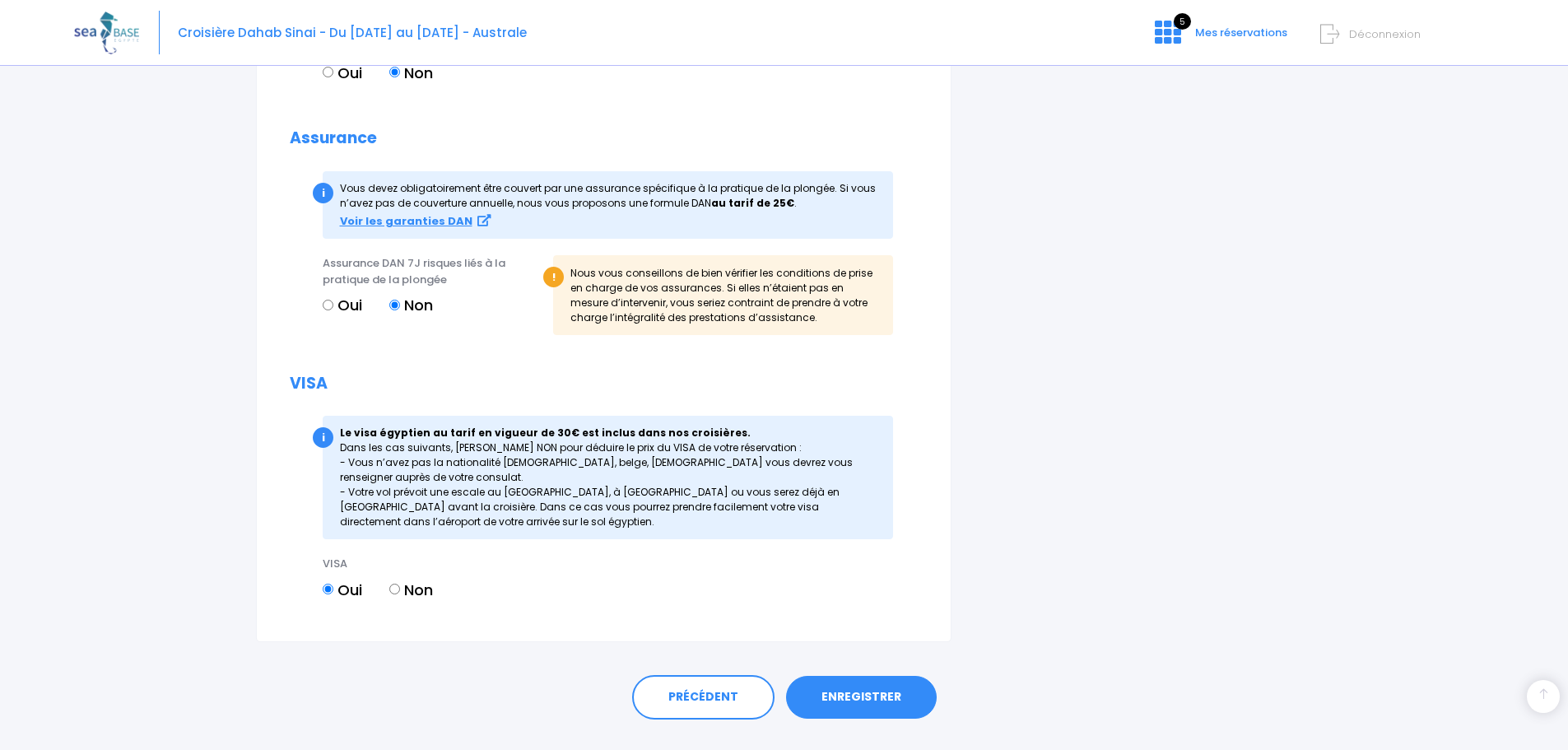
scroll to position [1768, 0]
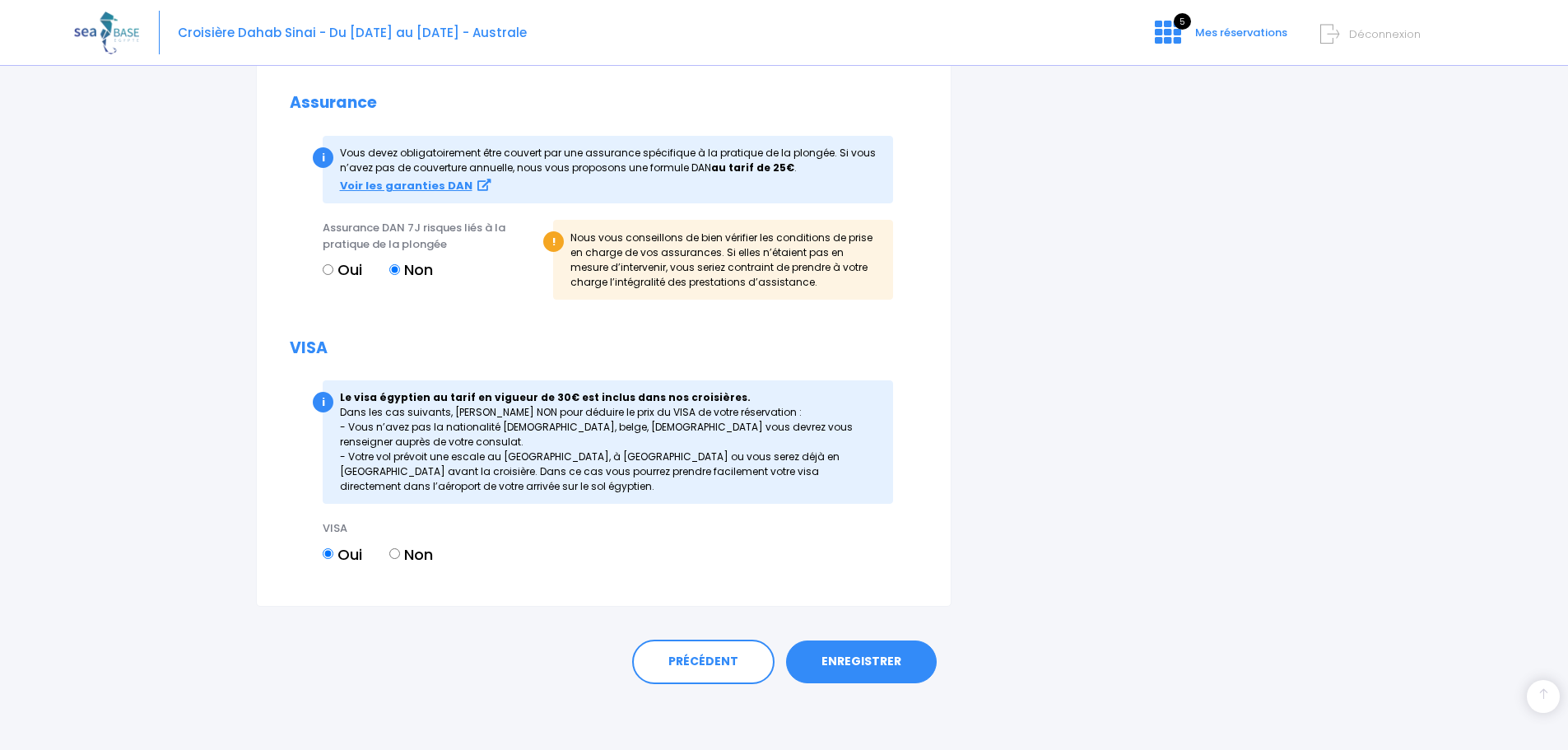
click at [873, 663] on link "ENREGISTRER" at bounding box center [861, 661] width 150 height 43
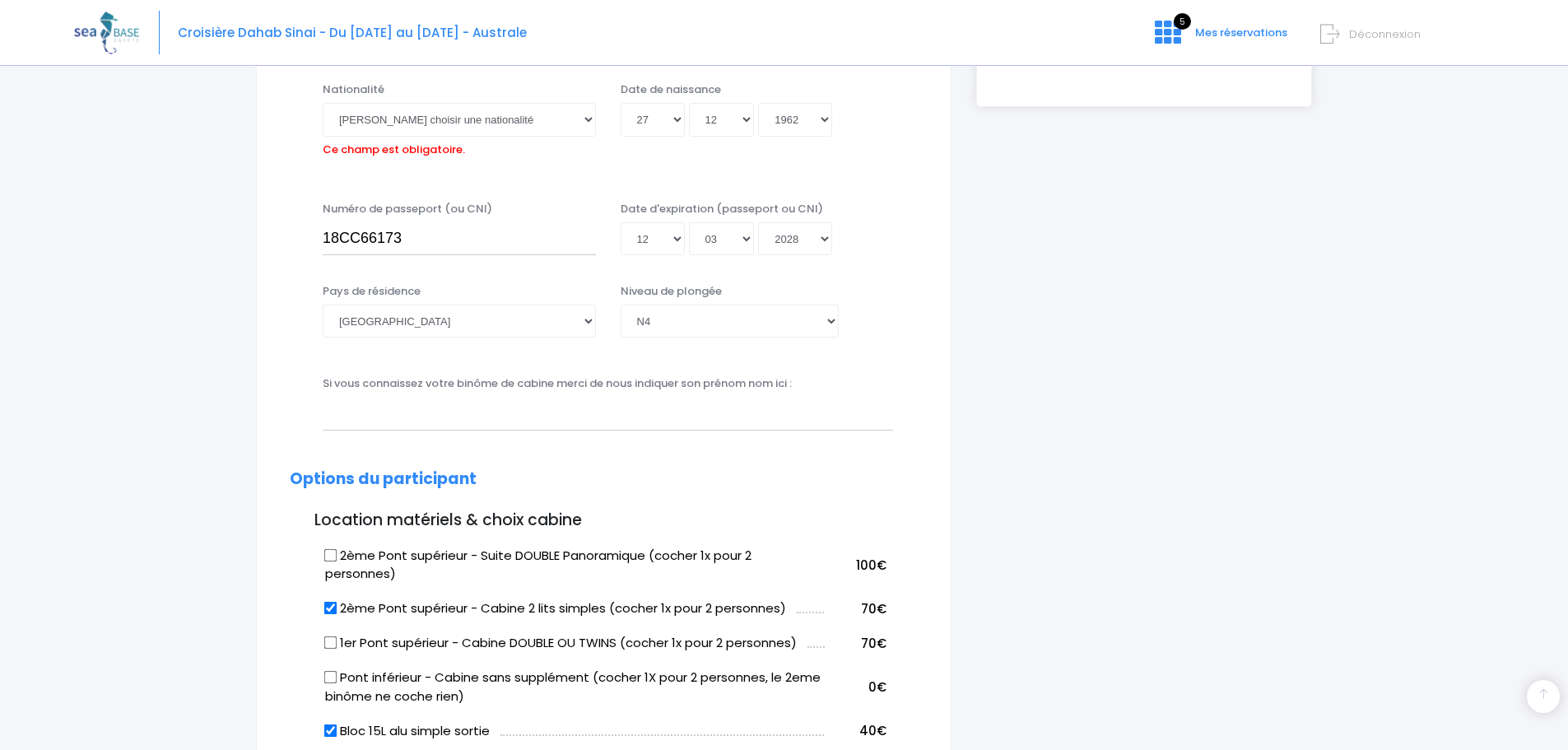
scroll to position [407, 0]
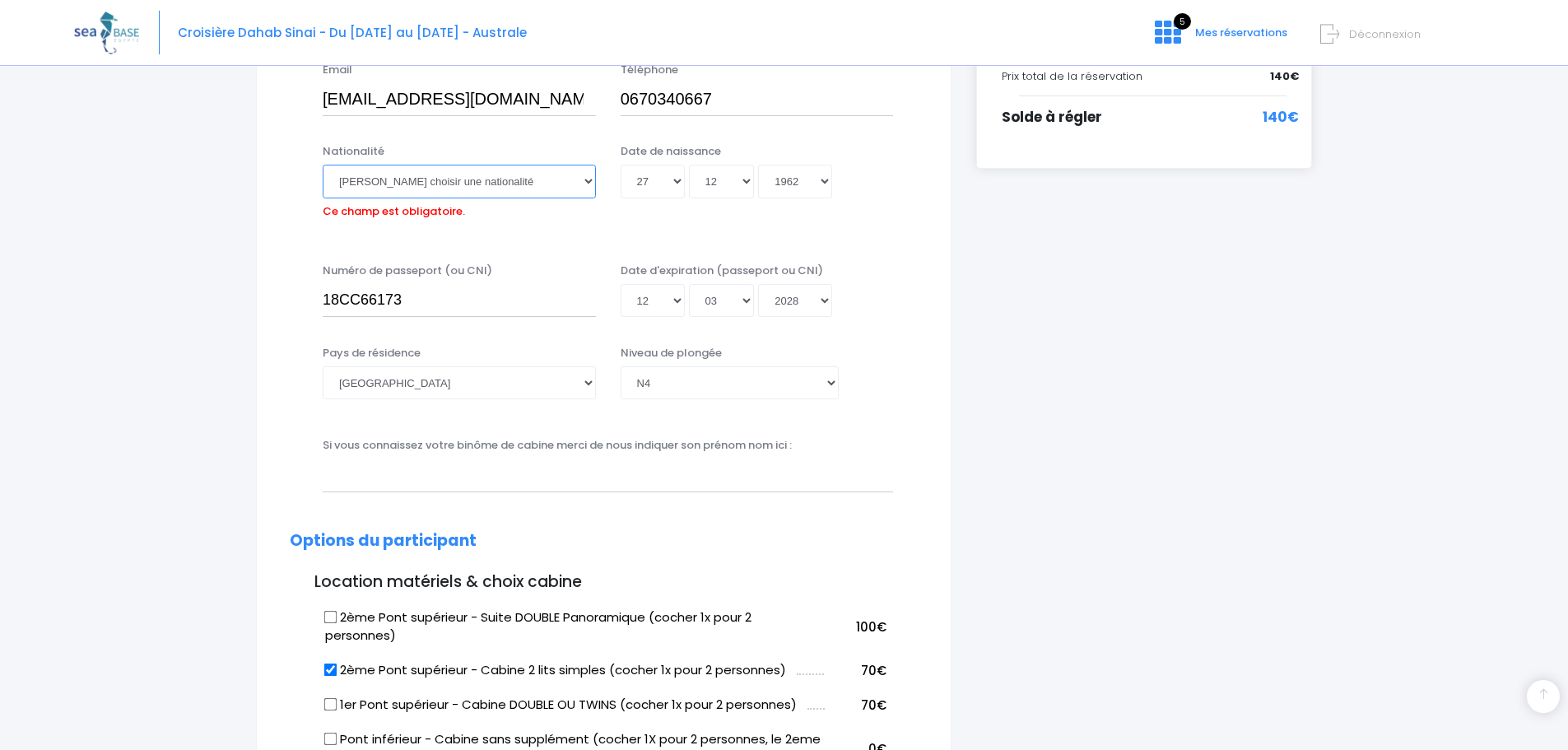
click at [583, 186] on select "Veuillez choisir une nationalité Afghane Albanaise Algerienne Allemande America…" at bounding box center [459, 180] width 273 height 33
select select "Française"
click at [323, 164] on select "Veuillez choisir une nationalité Afghane Albanaise Algerienne Allemande America…" at bounding box center [459, 180] width 273 height 33
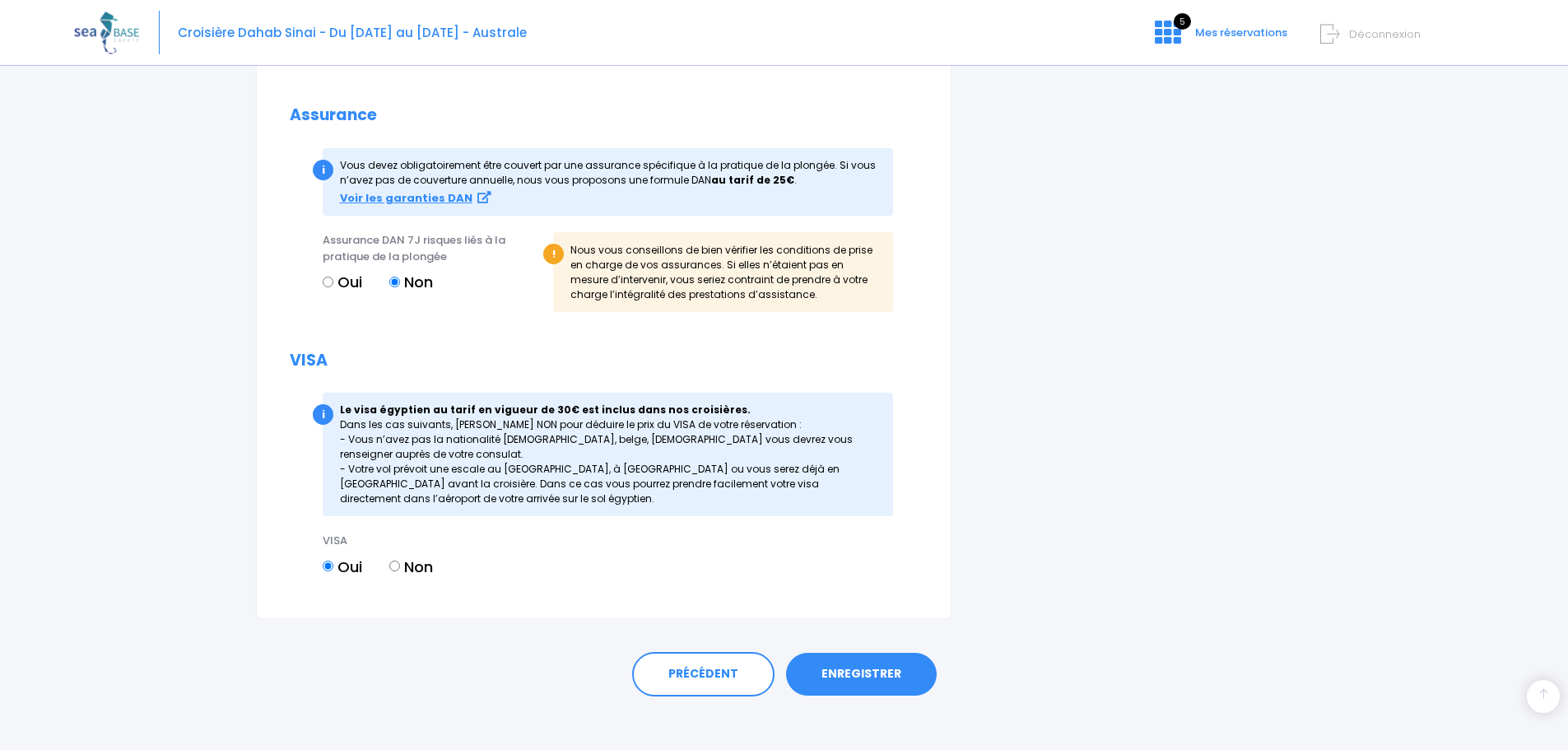
scroll to position [1768, 0]
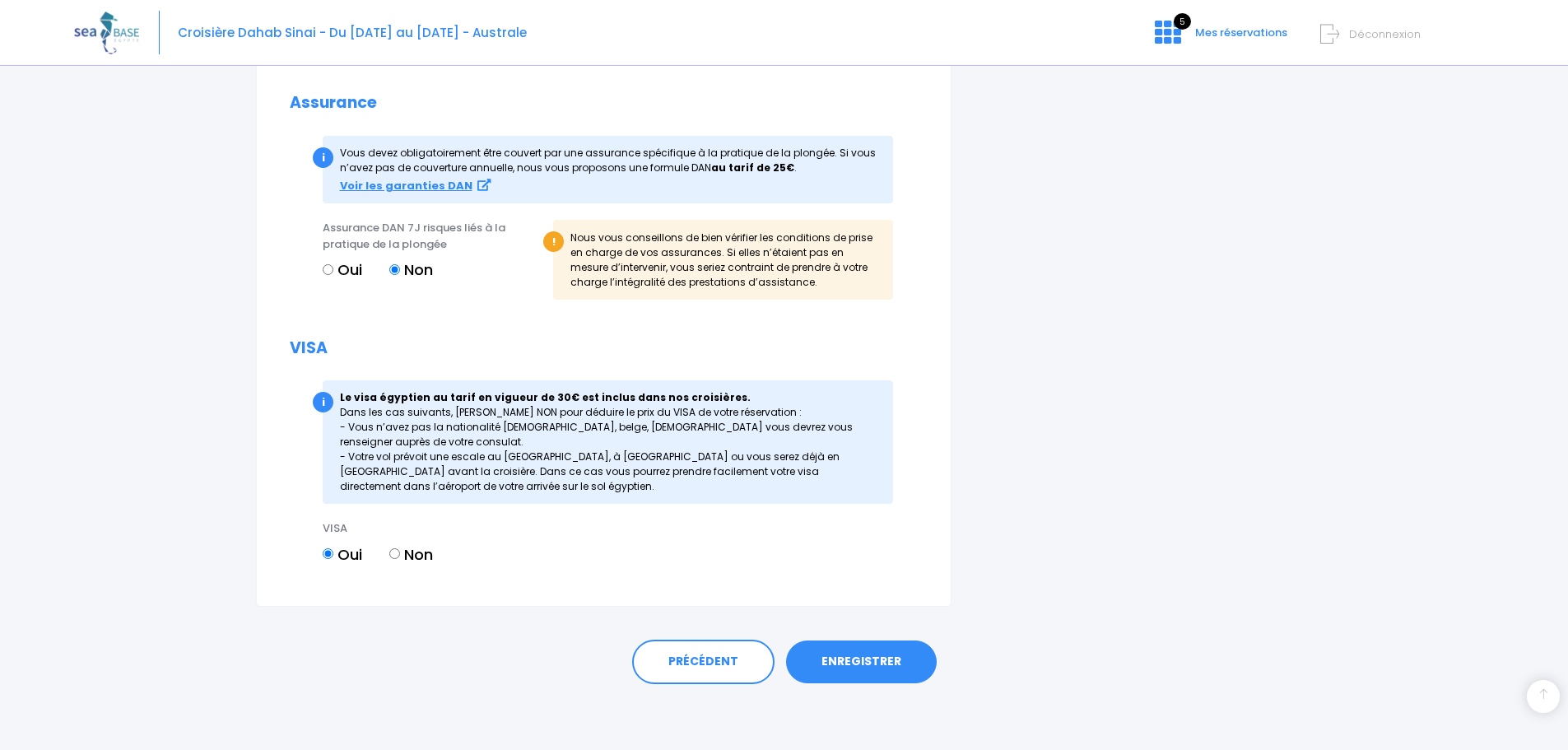
click at [912, 661] on link "ENREGISTRER" at bounding box center [861, 661] width 150 height 43
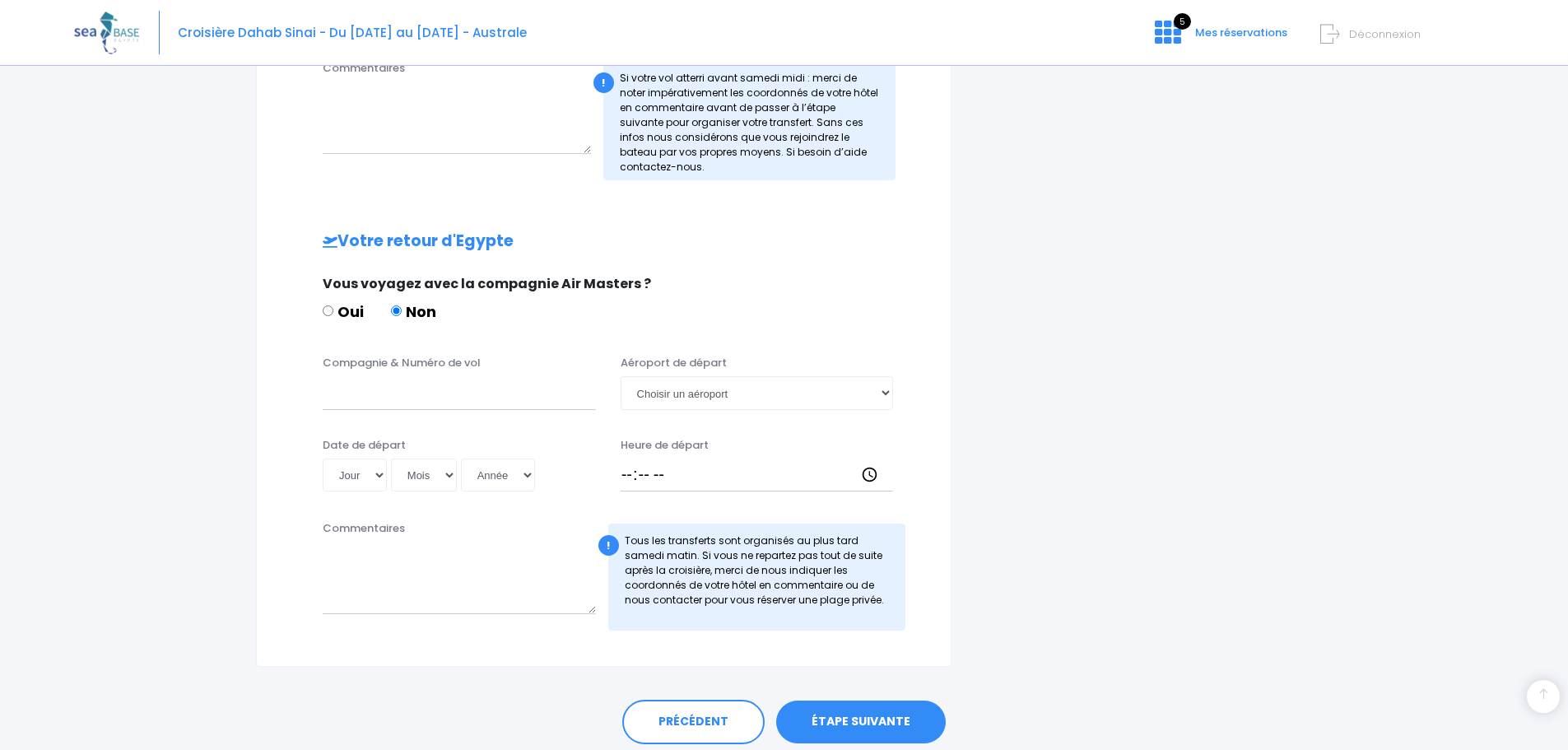
scroll to position [696, 0]
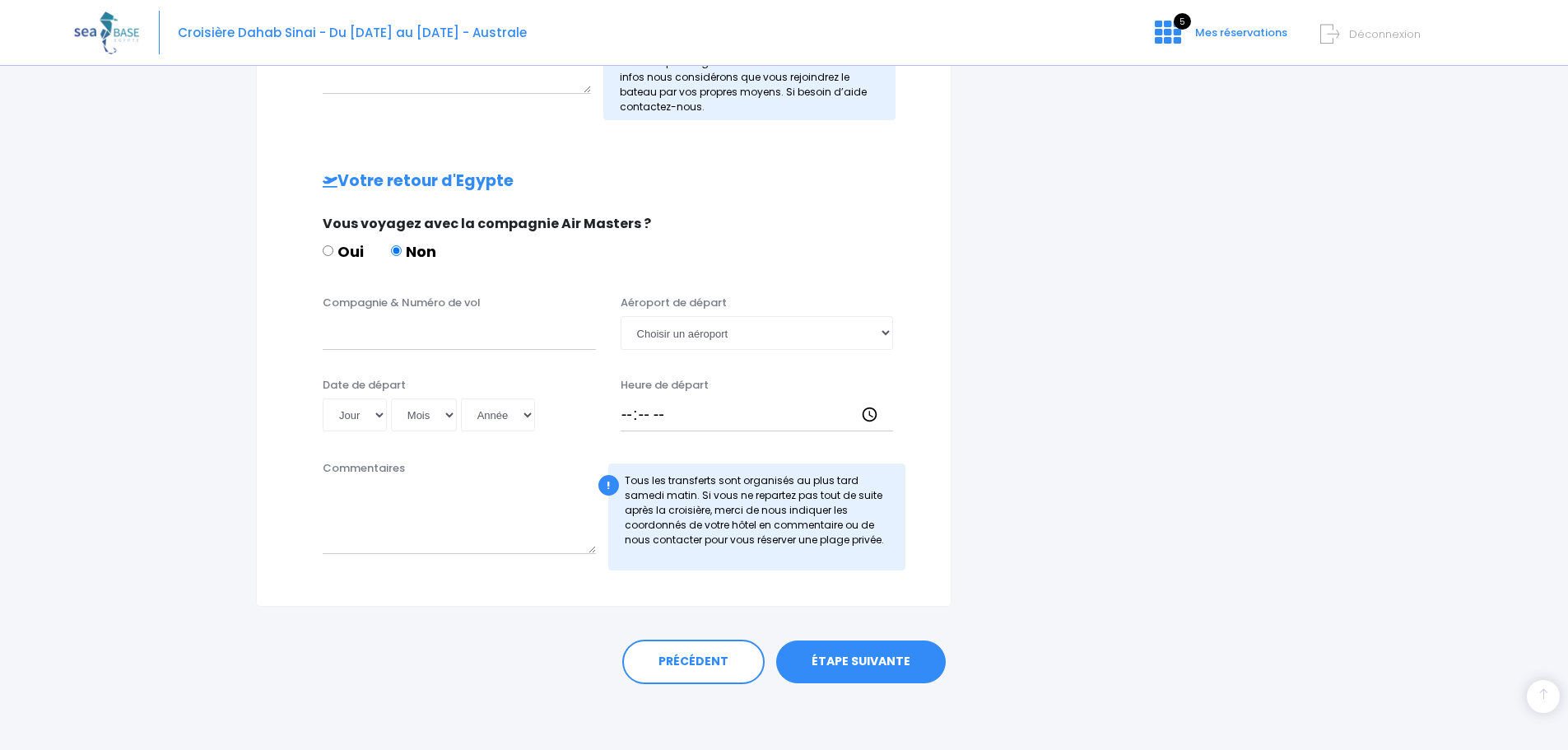
click at [866, 657] on link "ÉTAPE SUIVANTE" at bounding box center [861, 661] width 169 height 43
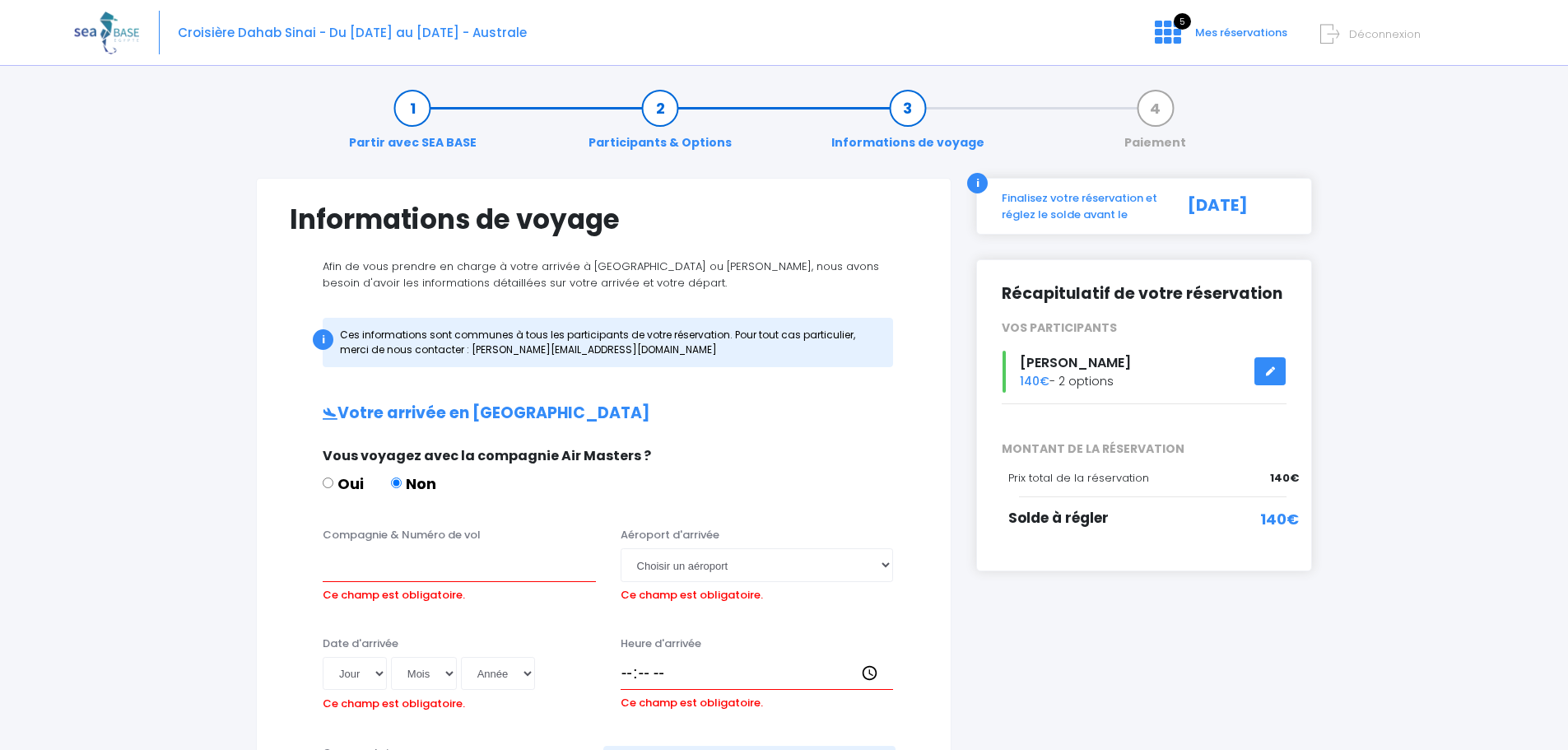
scroll to position [0, 0]
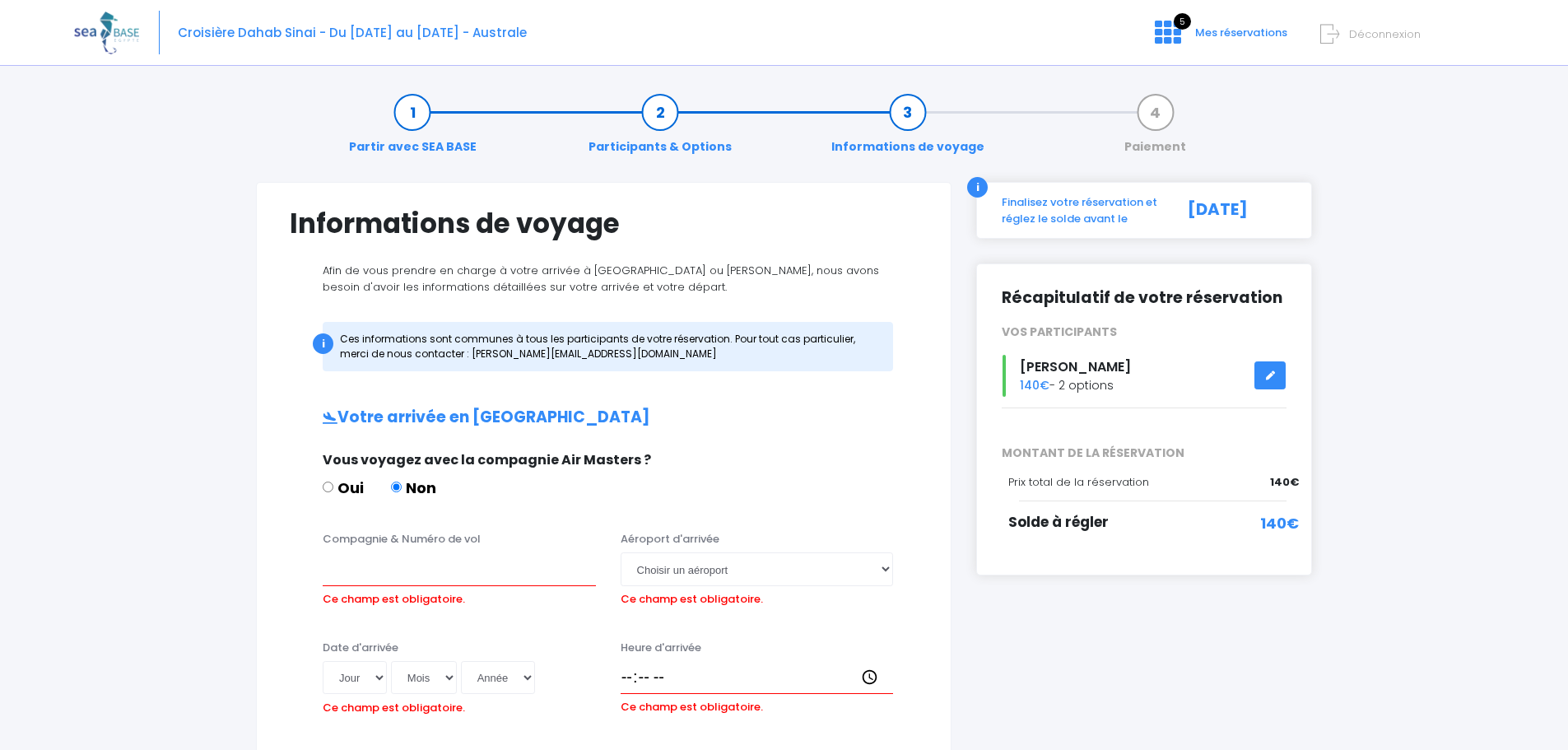
click at [1153, 117] on link "Paiement" at bounding box center [1154, 129] width 78 height 52
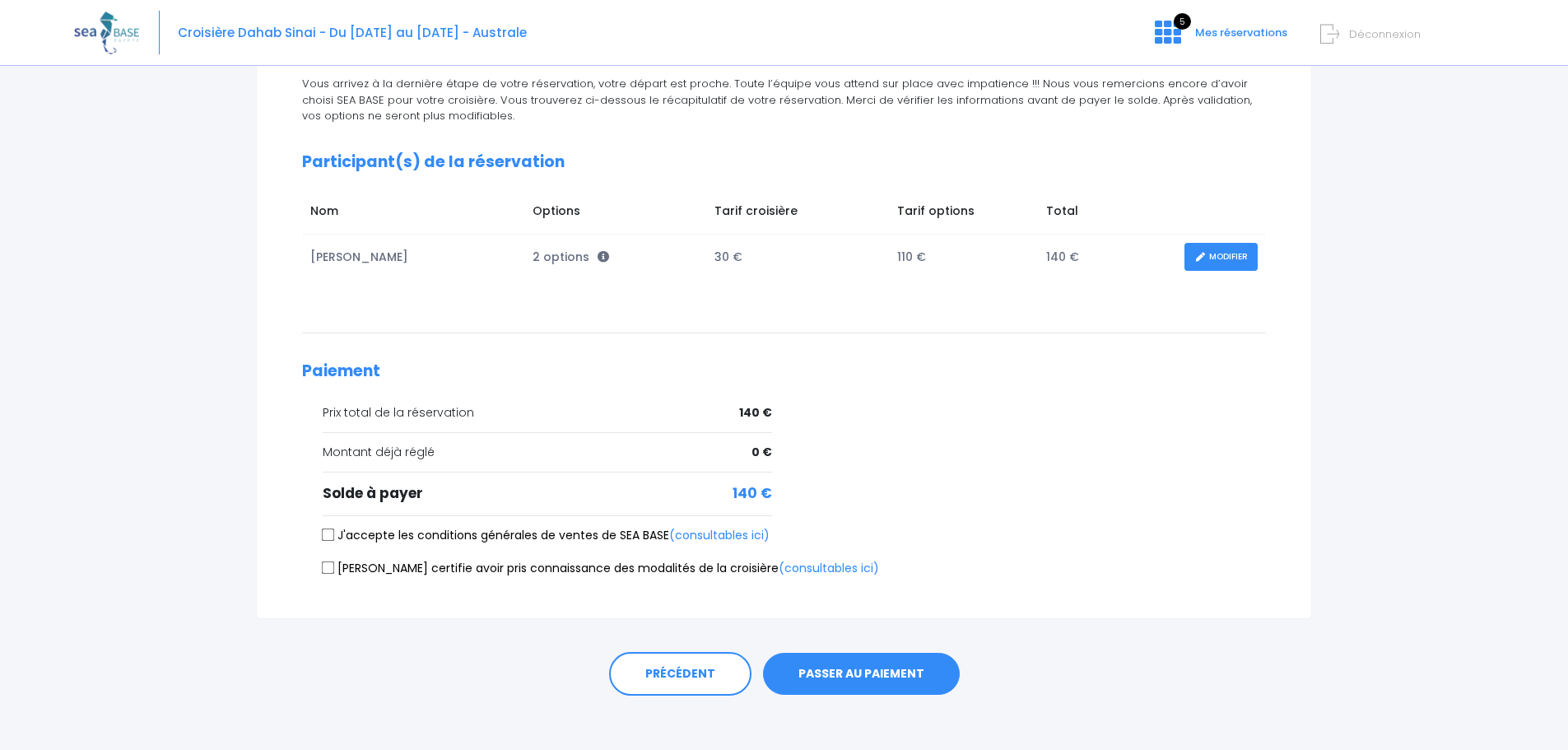
scroll to position [198, 0]
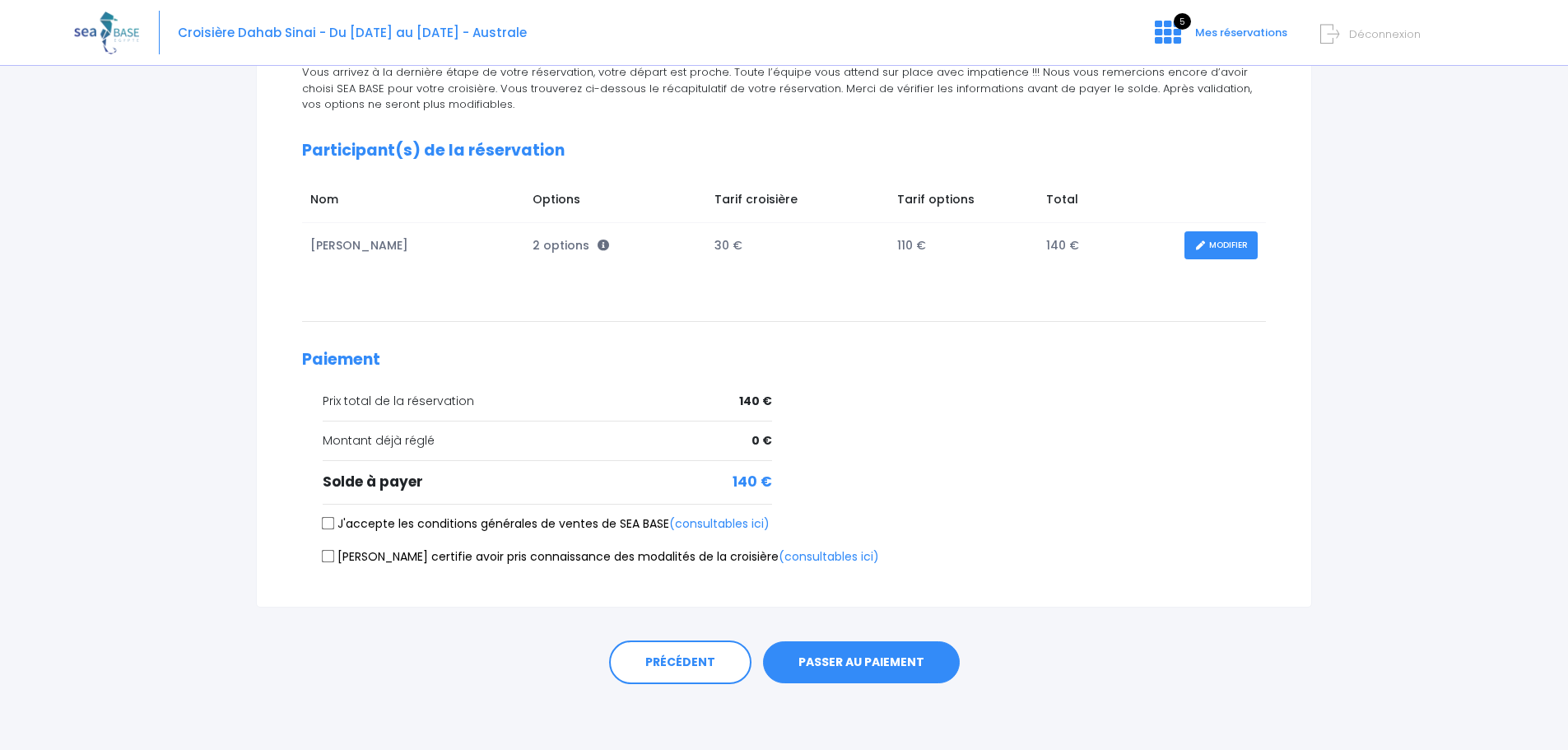
click at [326, 522] on input "J'accepte les conditions générales de ventes de SEA BASE (consultables ici)" at bounding box center [329, 522] width 13 height 13
checkbox input "true"
click at [326, 555] on input "[PERSON_NAME] certifie avoir pris connaissance des modalités de la croisière (c…" at bounding box center [329, 556] width 13 height 13
checkbox input "true"
click at [852, 663] on button "PASSER AU PAIEMENT" at bounding box center [861, 662] width 196 height 43
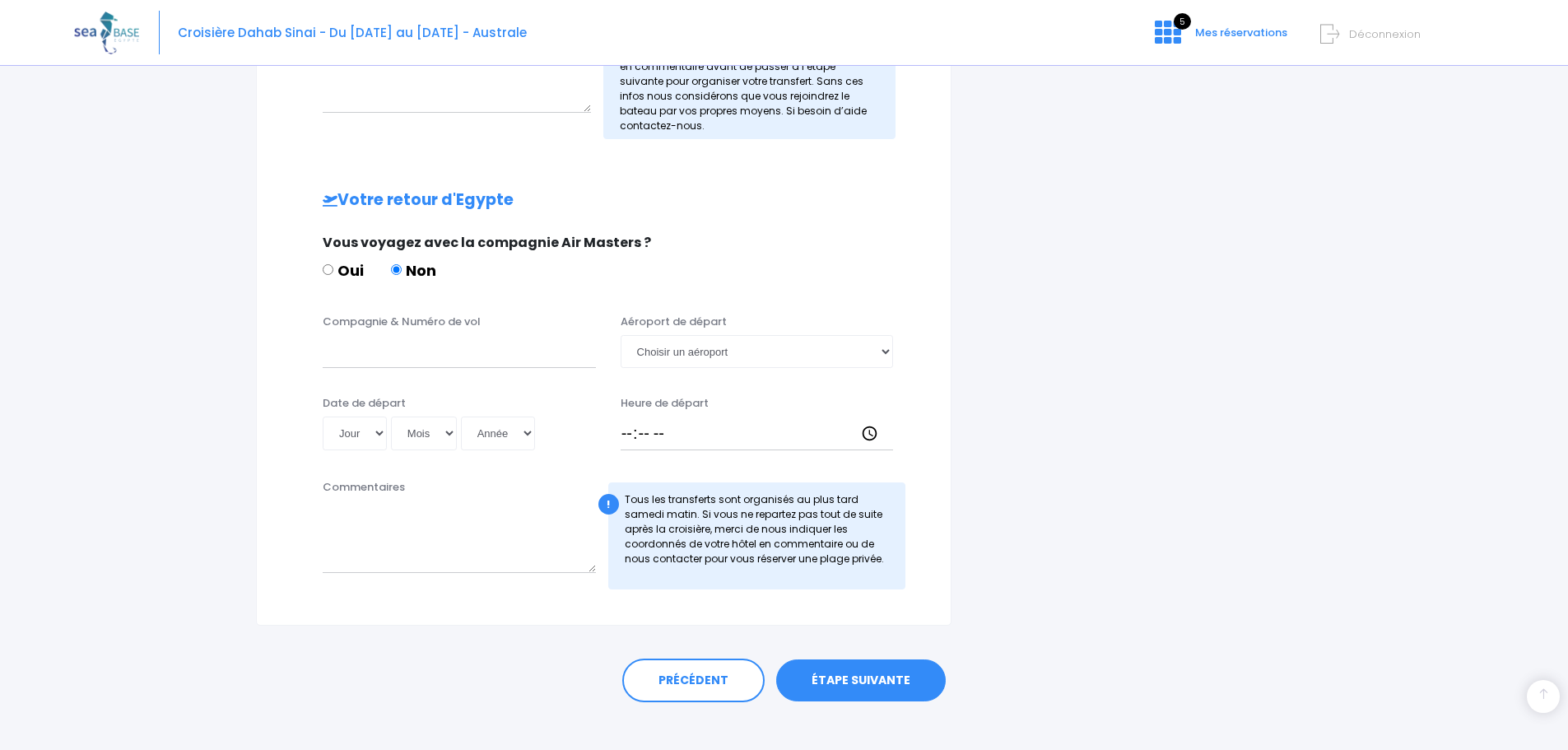
scroll to position [742, 0]
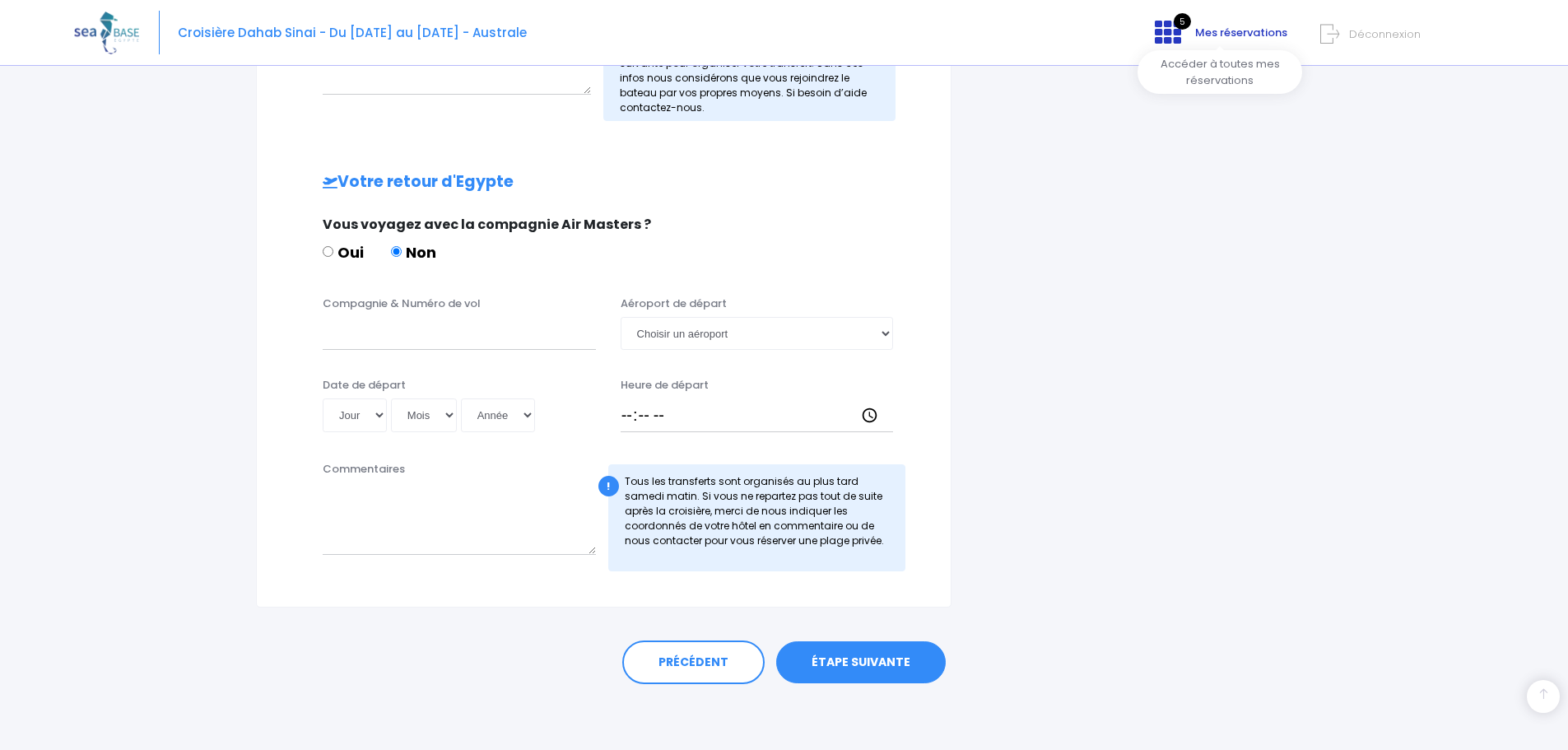
click at [1213, 33] on span "Mes réservations" at bounding box center [1241, 32] width 93 height 16
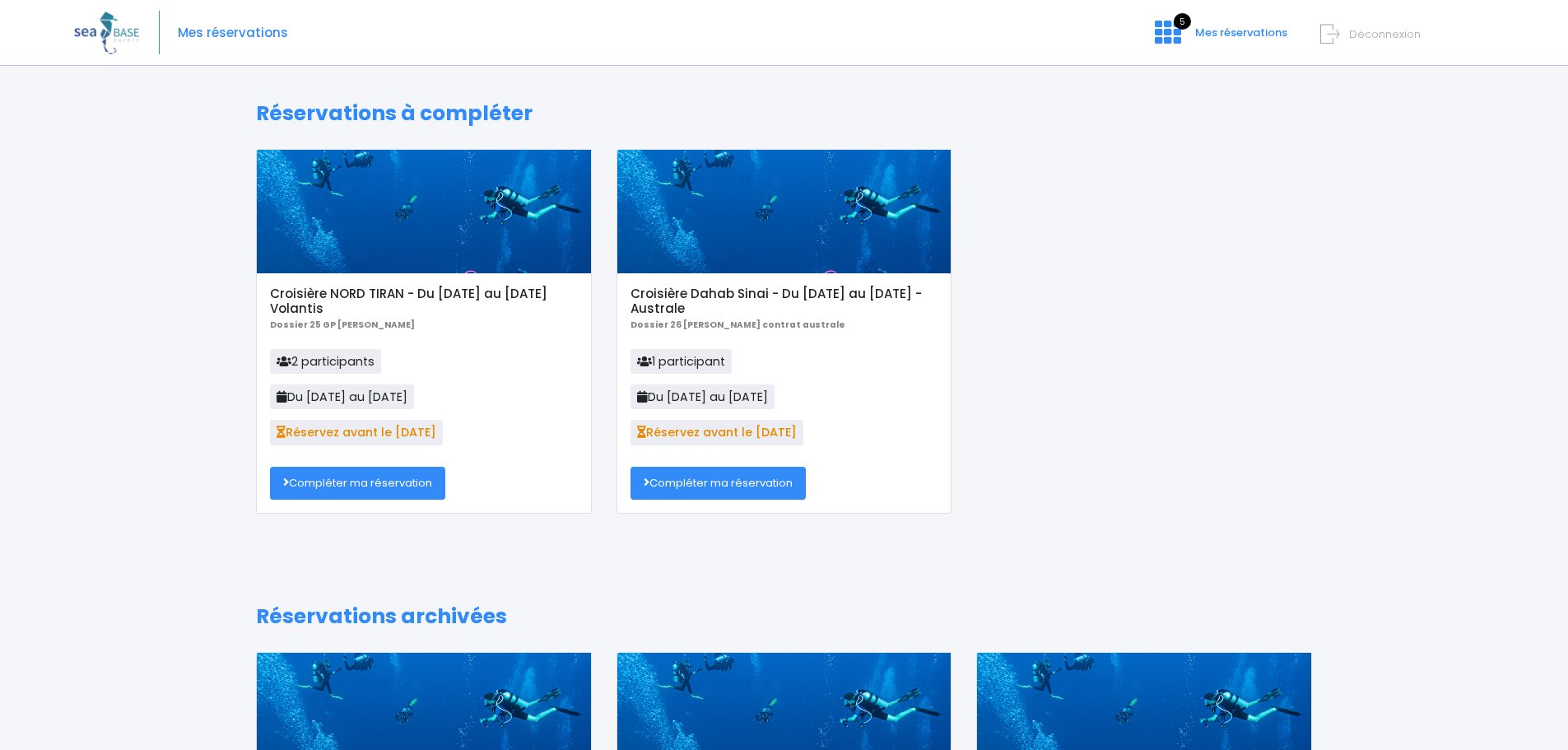
click at [1079, 373] on div "Croisière NORD TIRAN - Du [DATE] au [DATE] Volantis Dossier 25 GP [PERSON_NAME]…" at bounding box center [784, 344] width 1081 height 389
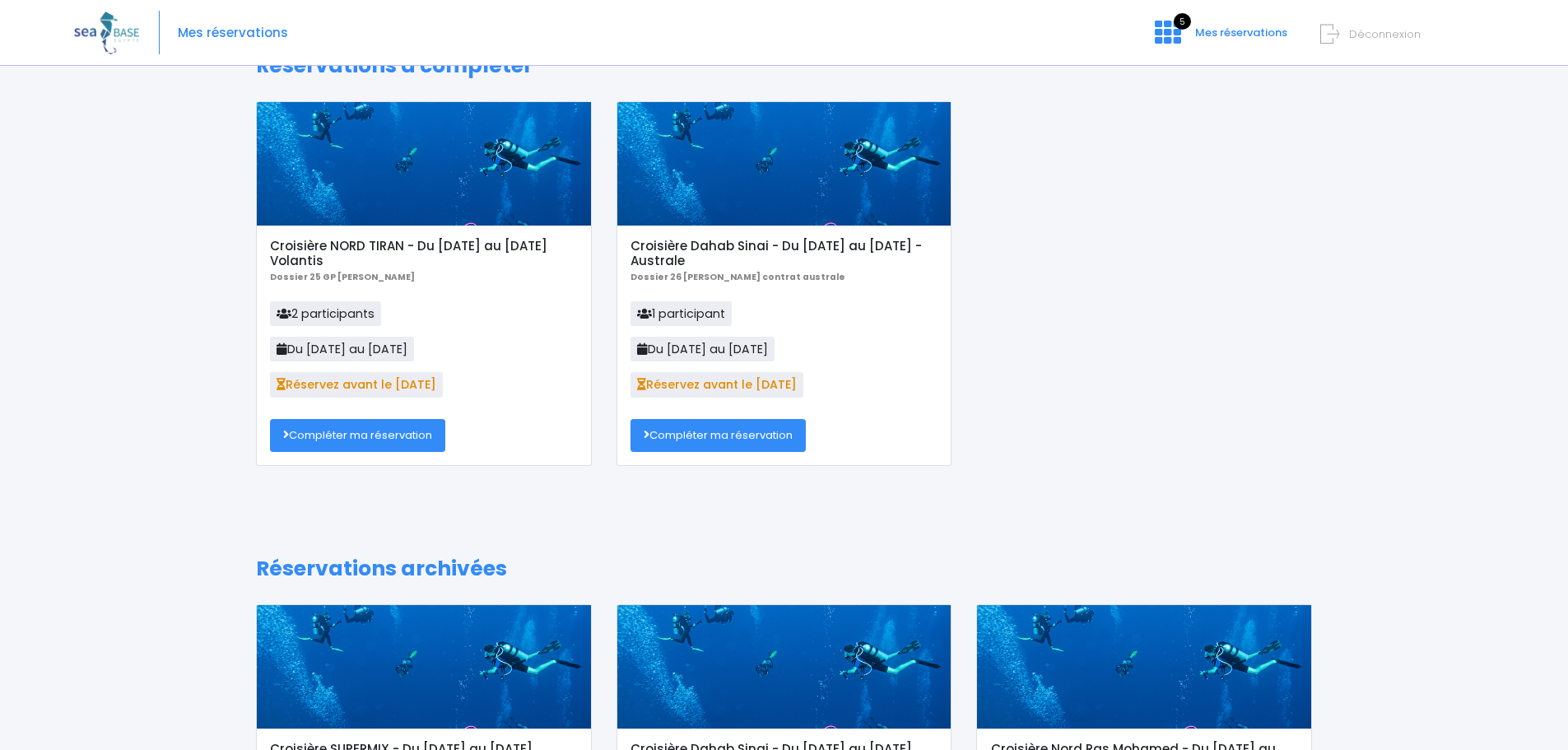
scroll to position [15, 0]
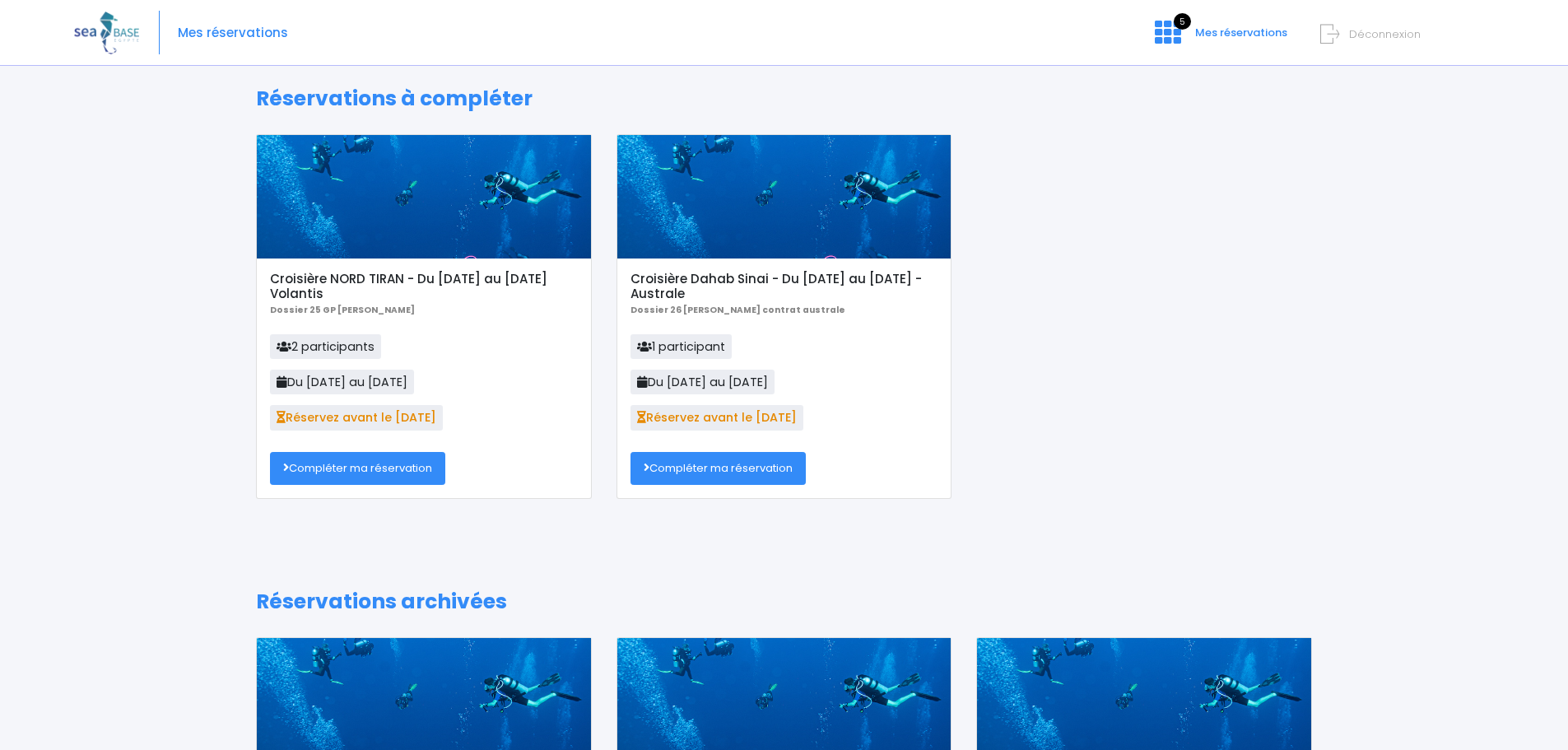
click at [710, 469] on link "Compléter ma réservation" at bounding box center [718, 468] width 176 height 33
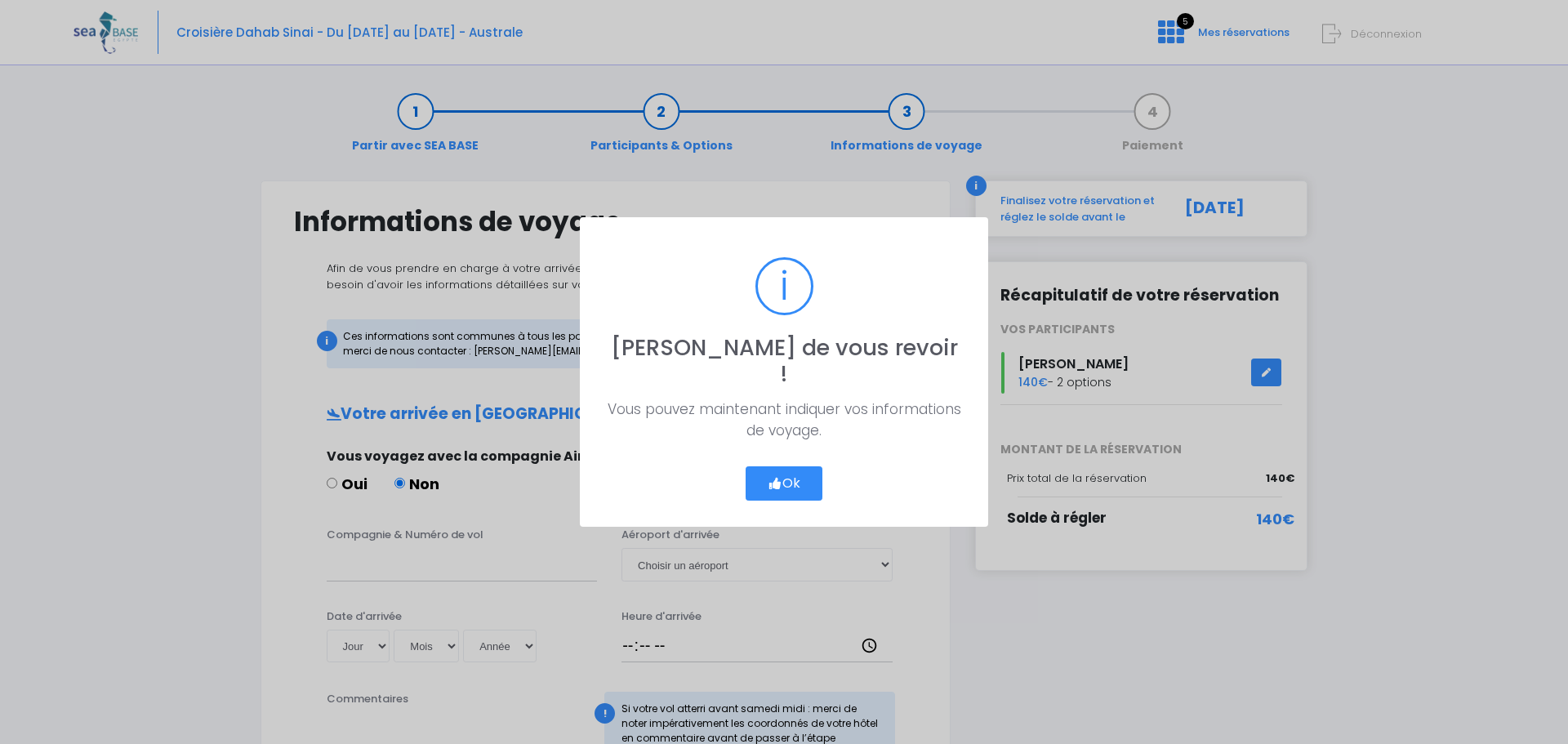
click at [788, 467] on button "Ok" at bounding box center [784, 483] width 77 height 35
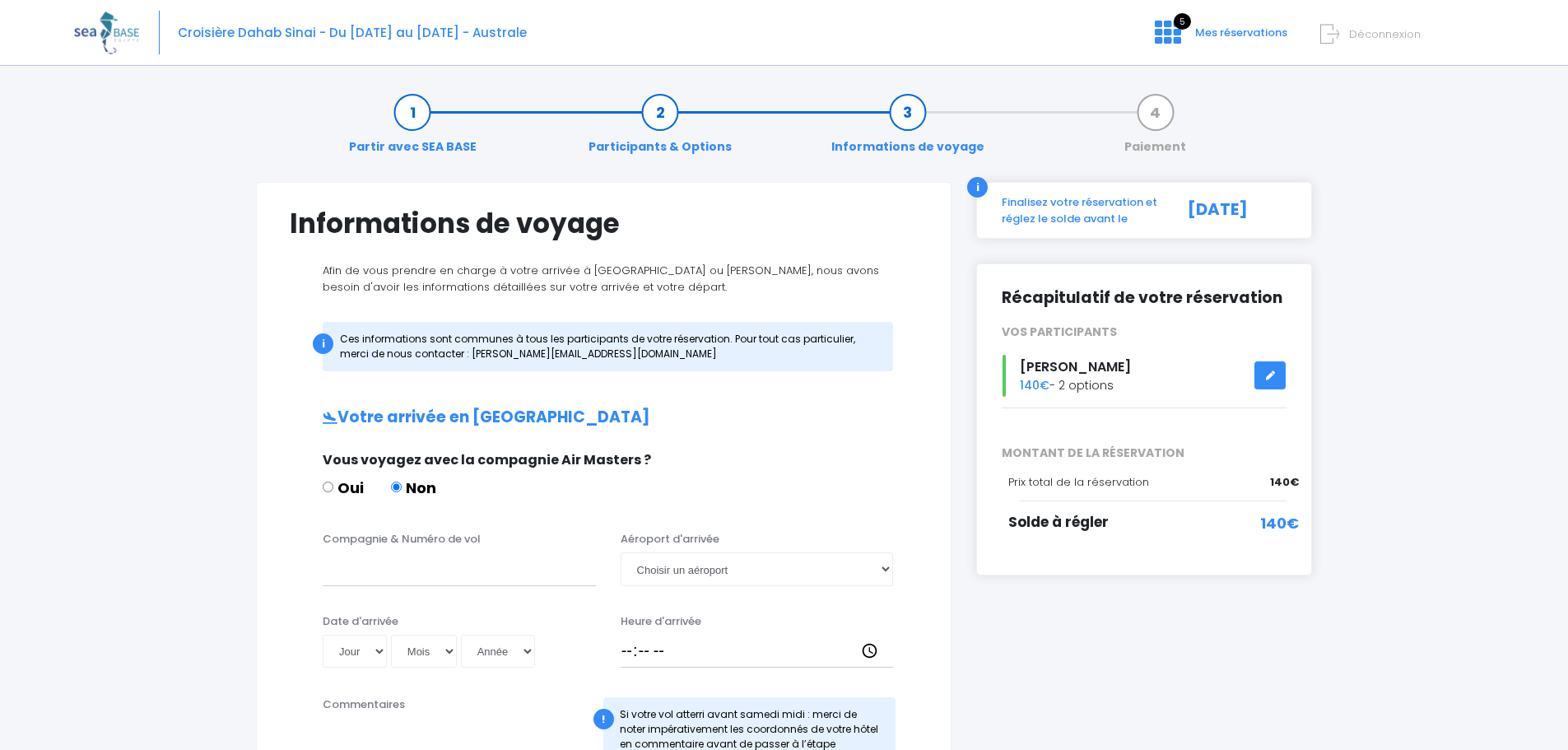
click at [1277, 523] on span "140€" at bounding box center [1279, 523] width 39 height 23
click at [1153, 106] on link "Paiement" at bounding box center [1154, 129] width 78 height 52
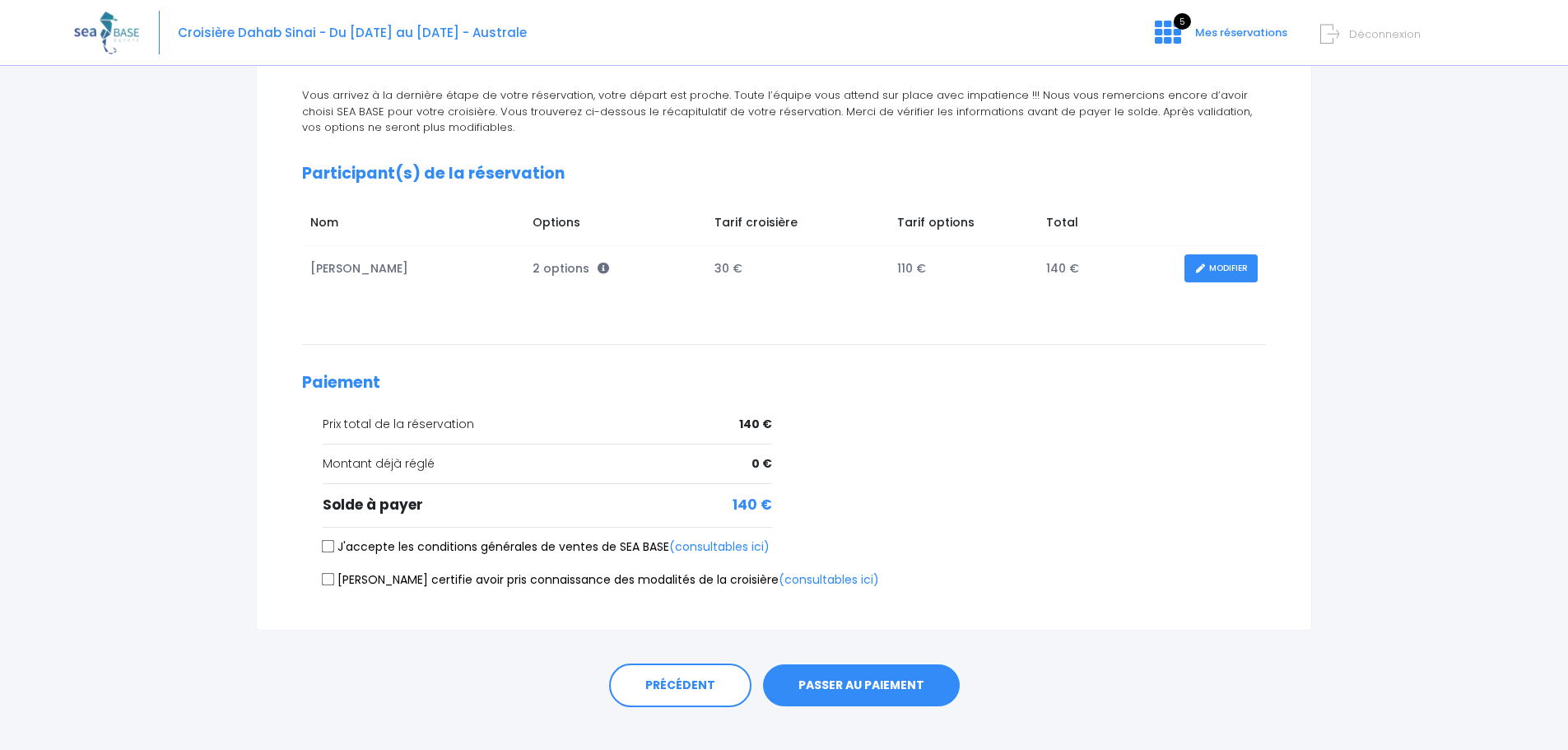
scroll to position [198, 0]
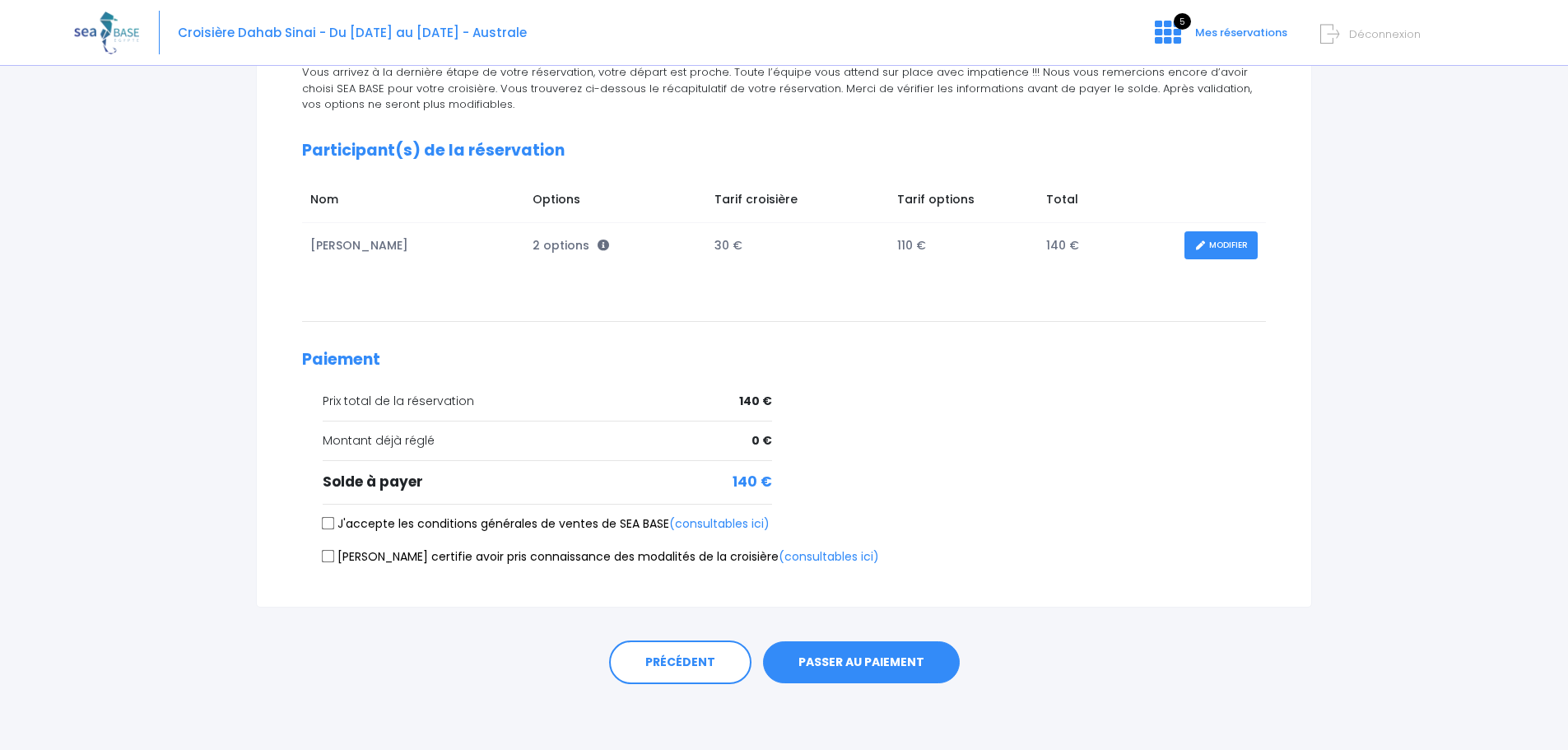
click at [868, 662] on button "PASSER AU PAIEMENT" at bounding box center [861, 662] width 196 height 43
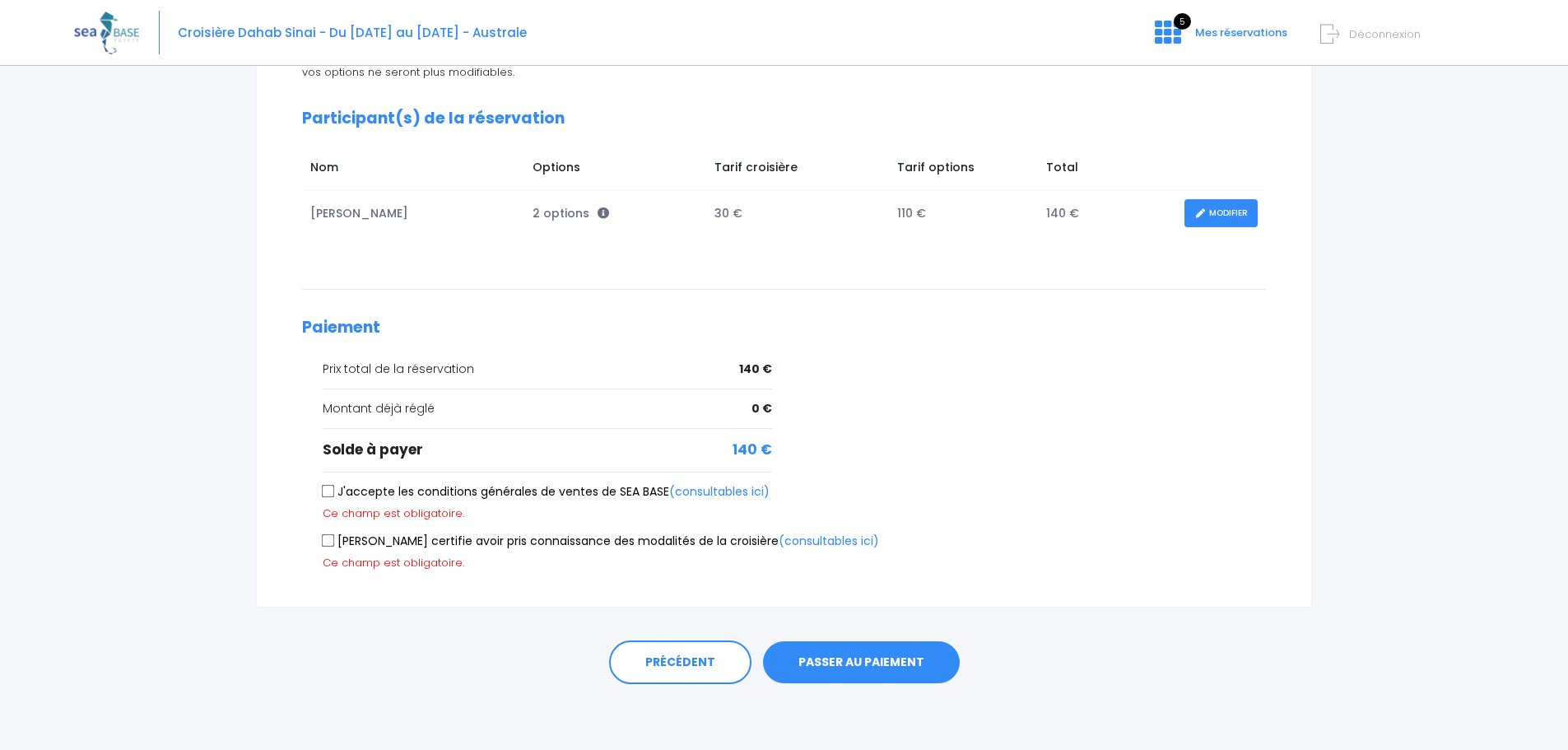
click at [868, 662] on button "PASSER AU PAIEMENT" at bounding box center [861, 662] width 196 height 43
click at [316, 489] on div "J'accepte les conditions générales de ventes de SEA BASE (consultables ici) Ce …" at bounding box center [784, 502] width 963 height 39
click at [327, 493] on input "J'accepte les conditions générales de ventes de SEA BASE (consultables ici)" at bounding box center [329, 490] width 13 height 13
checkbox input "true"
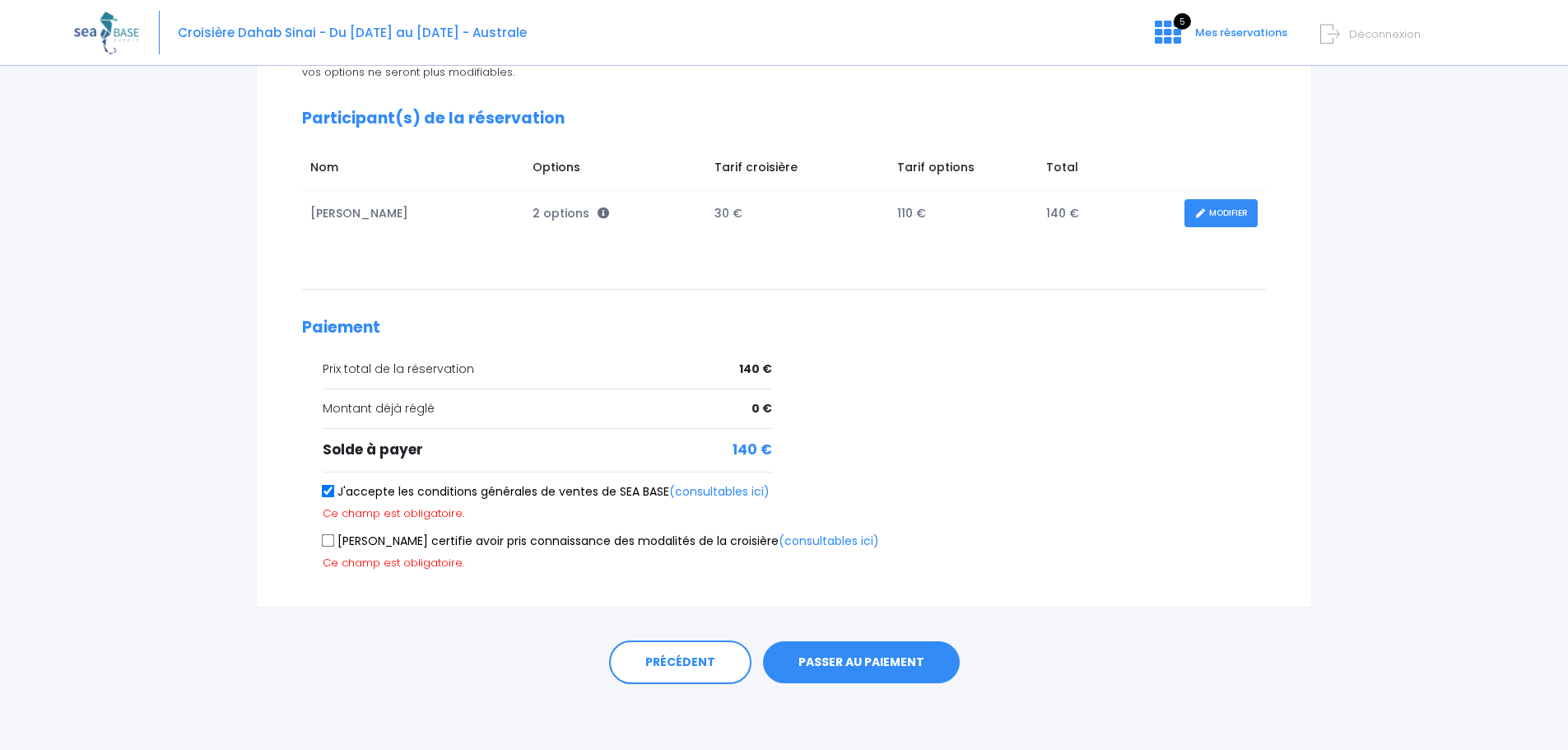
scroll to position [214, 0]
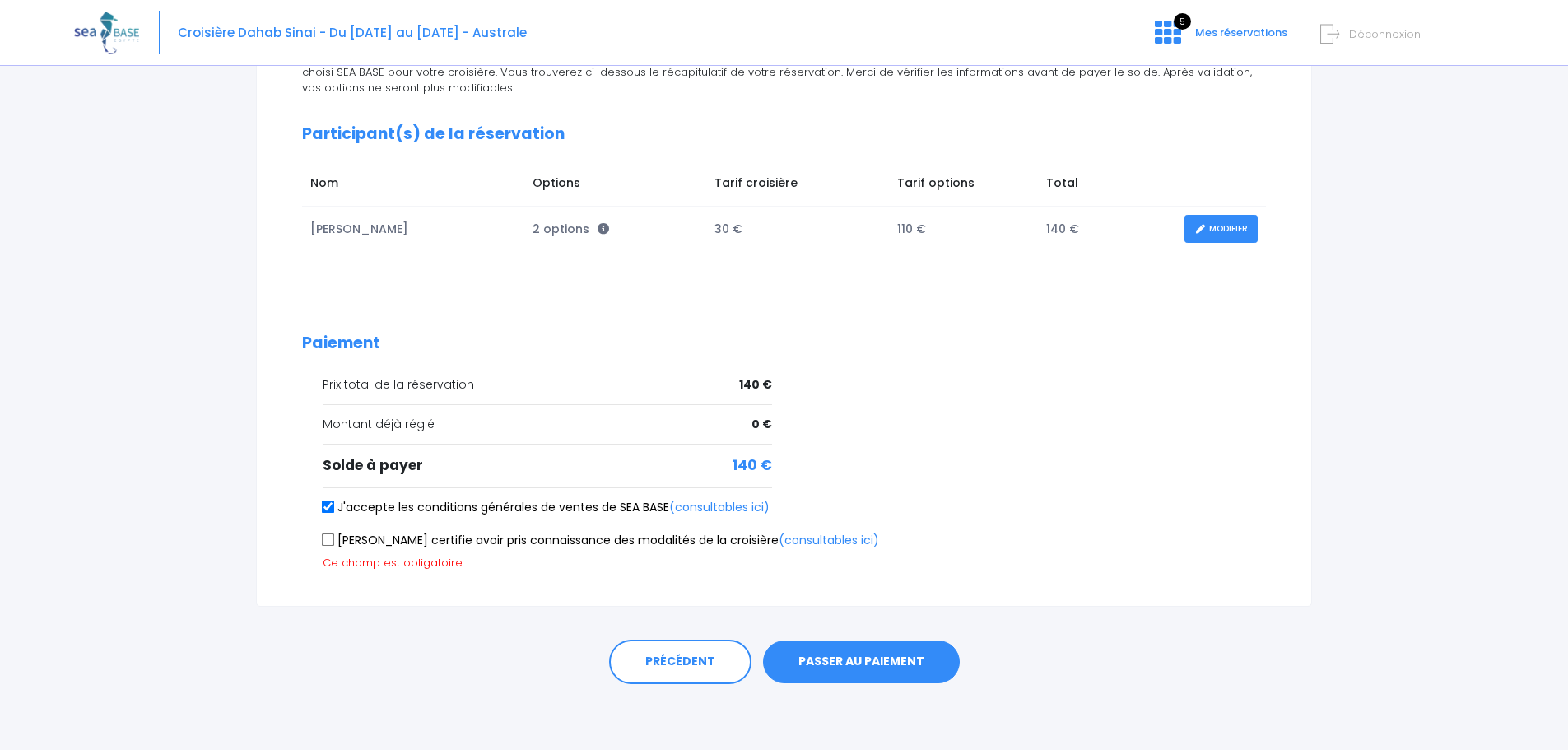
click at [330, 535] on input "Je certifie avoir pris connaissance des modalités de la croisière (consultables…" at bounding box center [329, 540] width 13 height 13
checkbox input "true"
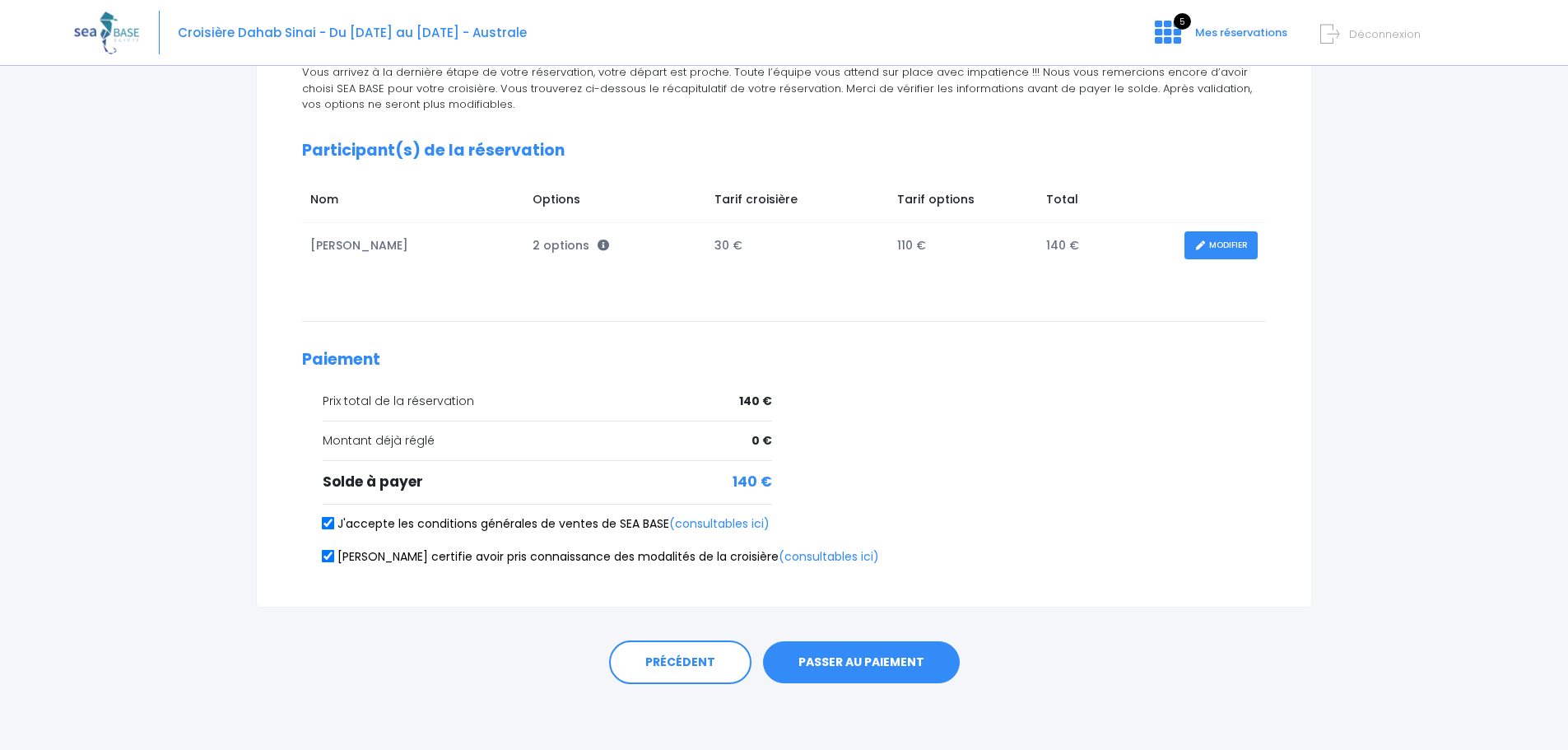
click at [810, 639] on div "PRÉCÉDENT PASSER AU PAIEMENT" at bounding box center [784, 658] width 1056 height 102
click at [848, 656] on button "PASSER AU PAIEMENT" at bounding box center [861, 662] width 196 height 43
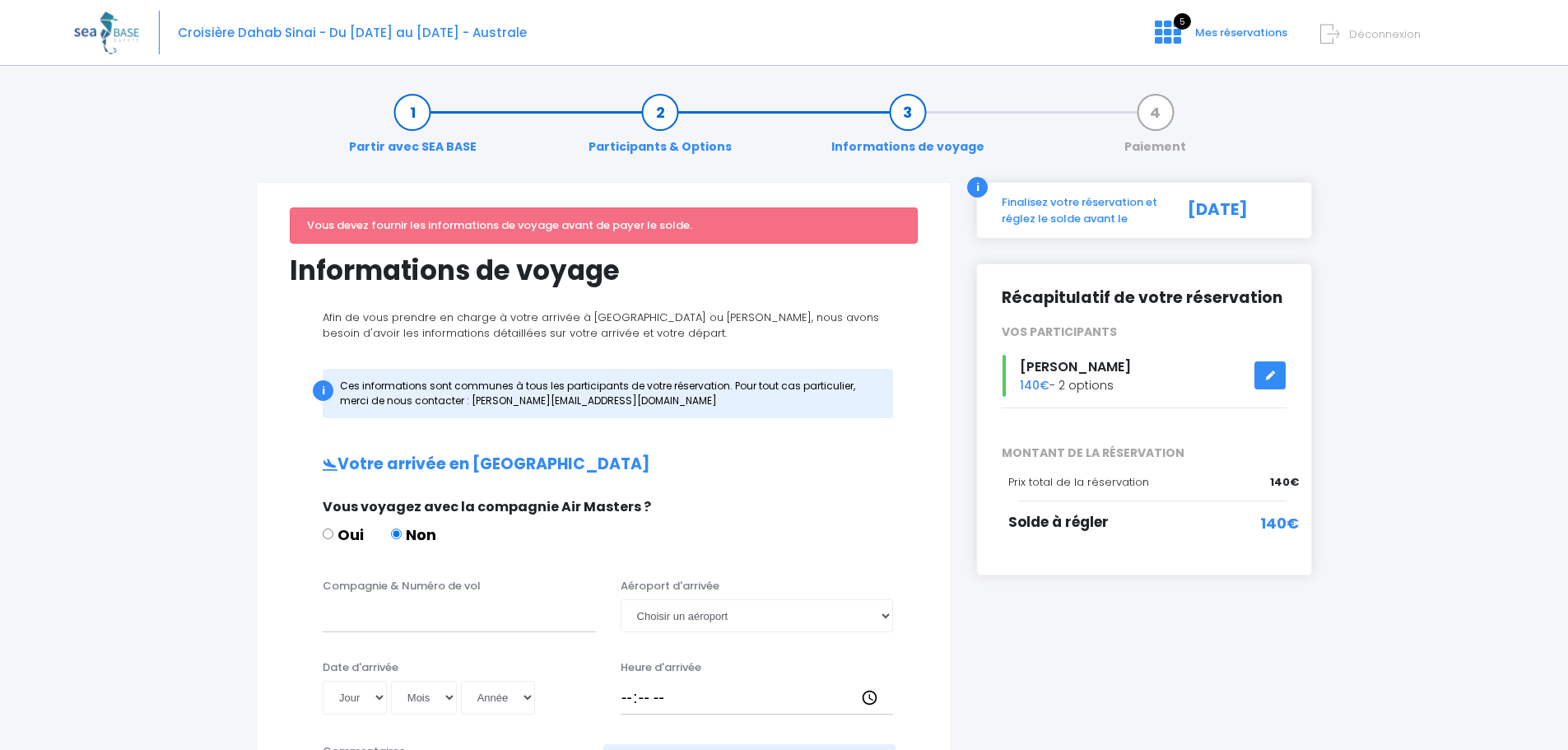
click at [1231, 23] on div "Croisière Dahab Sinai - Du [DATE] au [DATE] - Australe 5 Mes réservations Décon…" at bounding box center [771, 33] width 1395 height 66
click at [1226, 38] on span "Mes réservations" at bounding box center [1241, 32] width 93 height 16
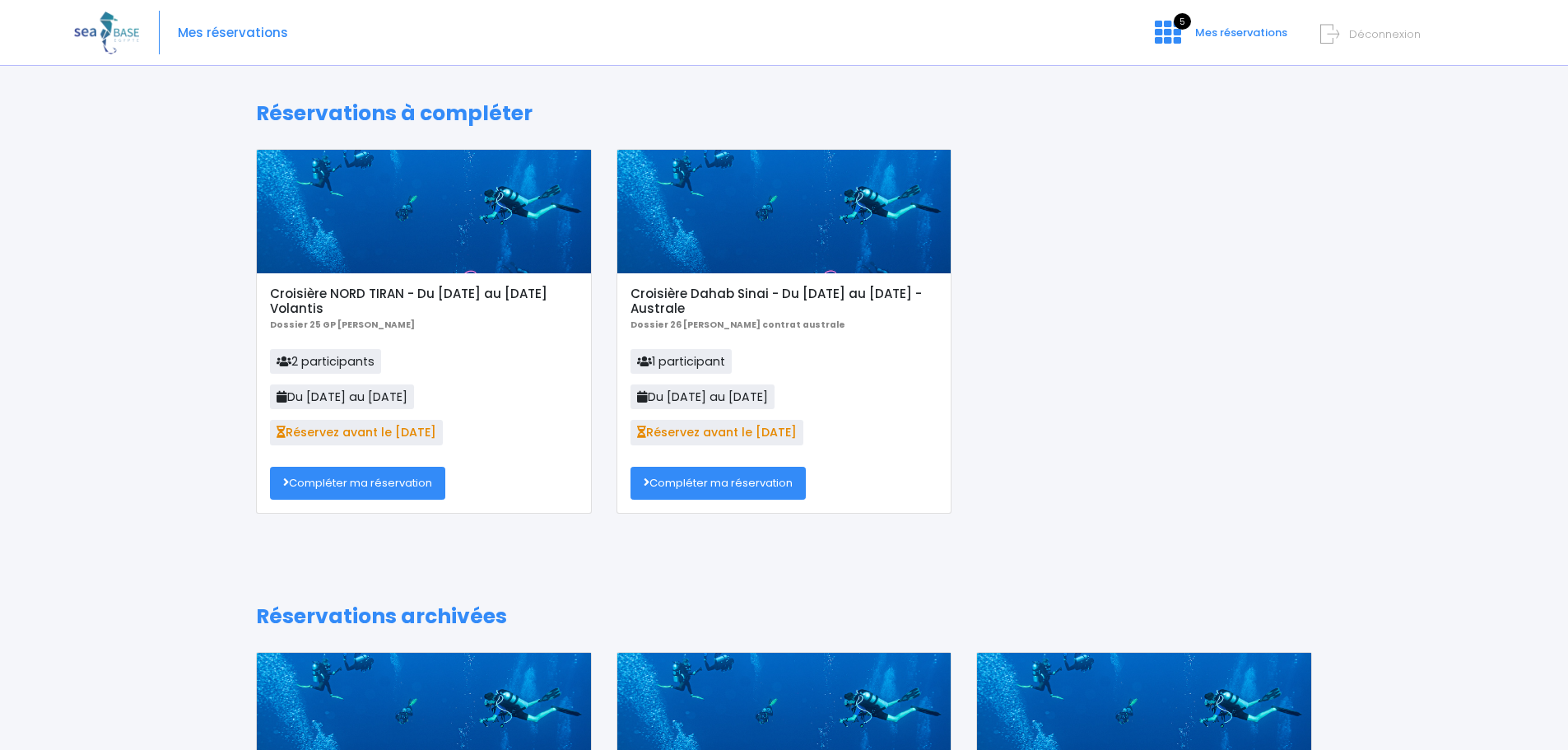
drag, startPoint x: 1030, startPoint y: 176, endPoint x: 1139, endPoint y: 281, distance: 151.3
click at [1139, 281] on div "Croisière NORD TIRAN - Du [DATE] au [DATE] Volantis Dossier 25 GP [PERSON_NAME]…" at bounding box center [784, 344] width 1081 height 389
click at [1370, 449] on div "Réservations à compléter Croisière NORD TIRAN - Du [DATE] au [DATE] Volantis Do…" at bounding box center [783, 557] width 1420 height 962
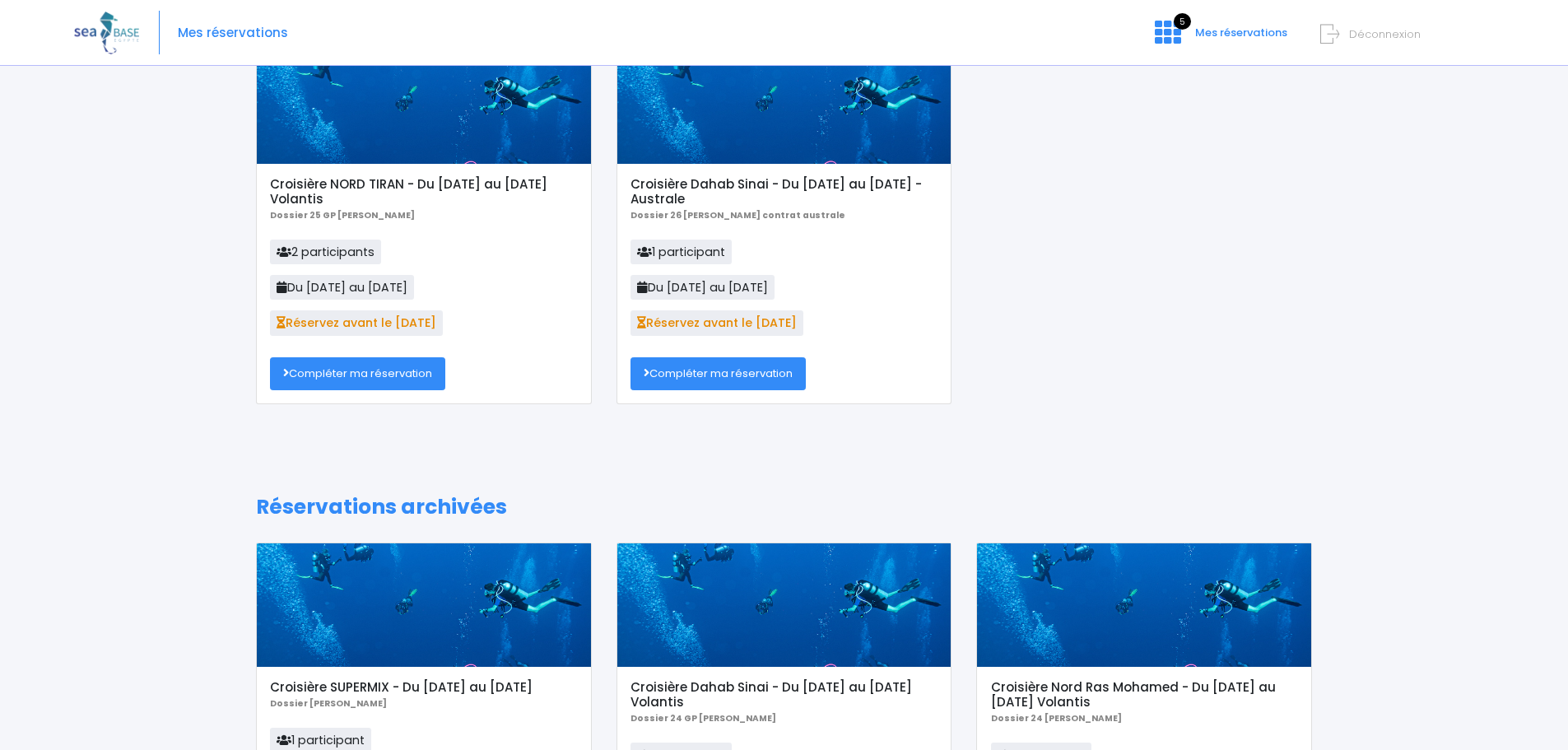
scroll to position [164, 0]
